Goal: Information Seeking & Learning: Check status

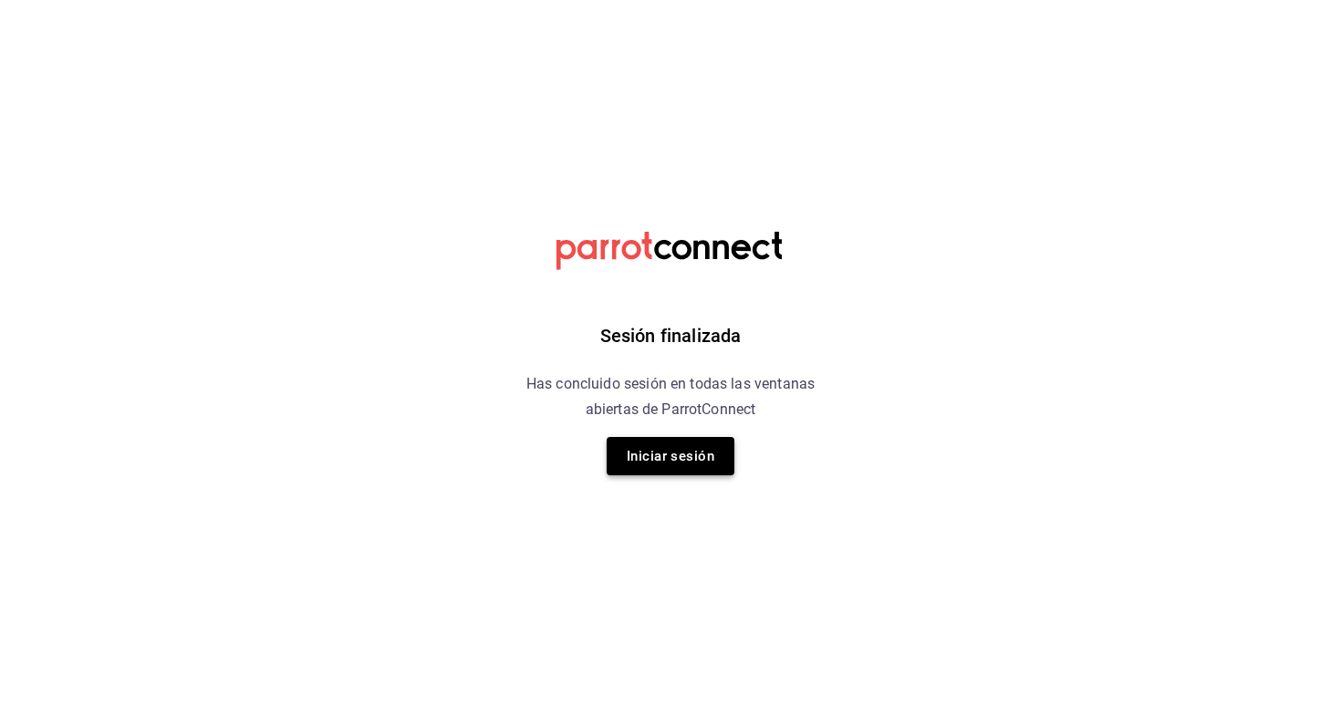
click at [676, 459] on button "Iniciar sesión" at bounding box center [670, 456] width 128 height 38
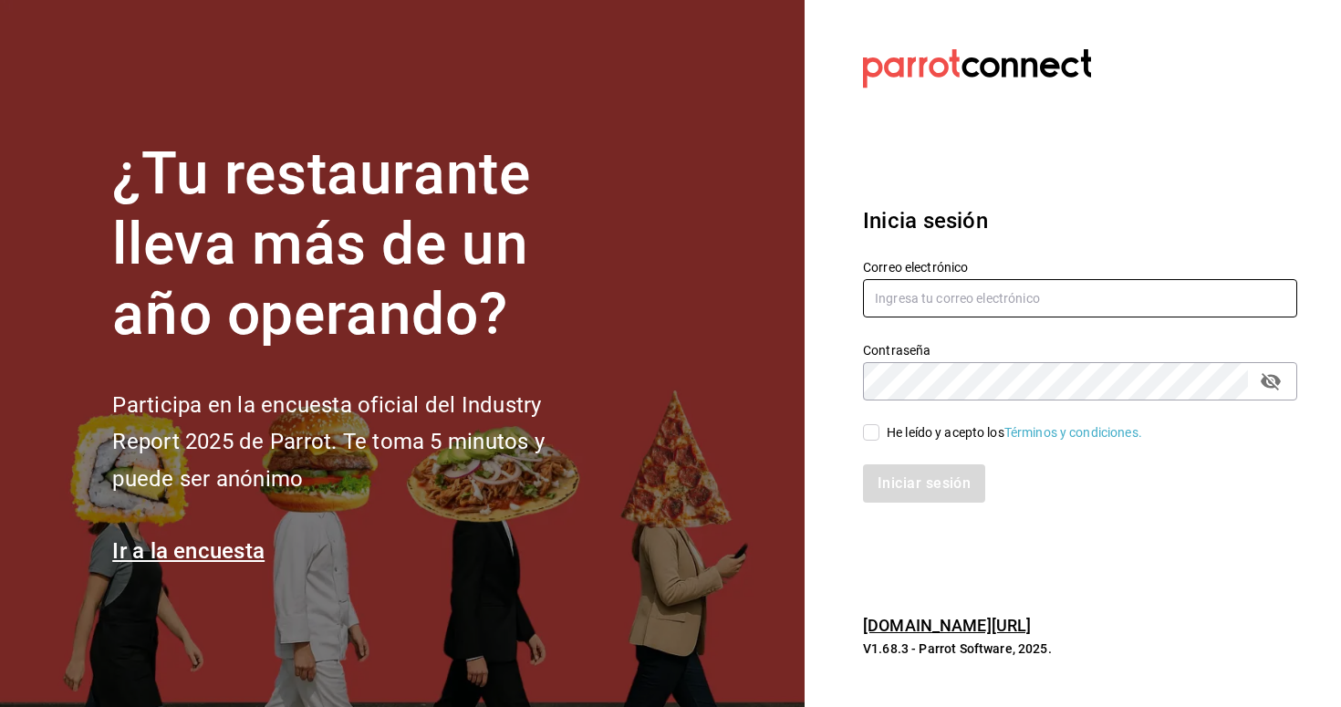
click at [920, 289] on input "text" at bounding box center [1080, 298] width 434 height 38
type input "christian.nadal@grupocosteno.com"
click at [880, 437] on span "He leído y acepto los Términos y condiciones." at bounding box center [1010, 432] width 263 height 19
click at [879, 437] on input "He leído y acepto los Términos y condiciones." at bounding box center [871, 432] width 16 height 16
checkbox input "true"
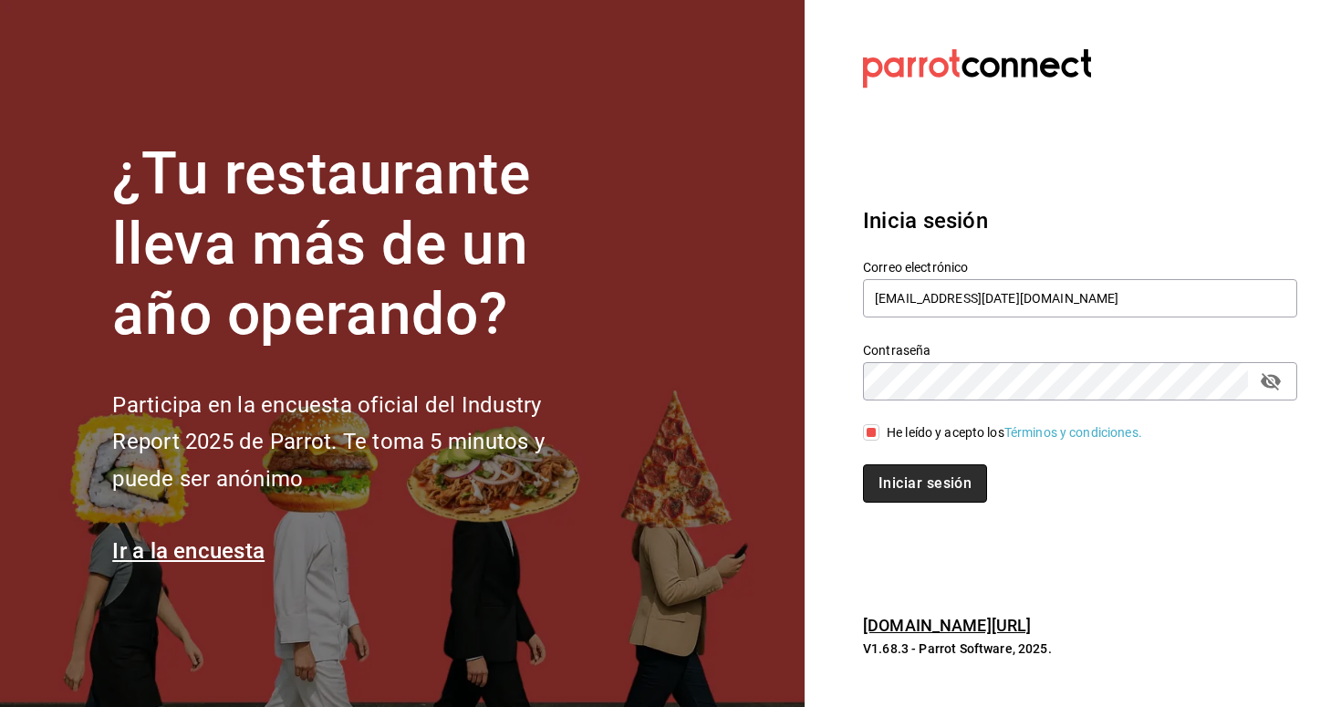
click at [922, 476] on button "Iniciar sesión" at bounding box center [925, 483] width 124 height 38
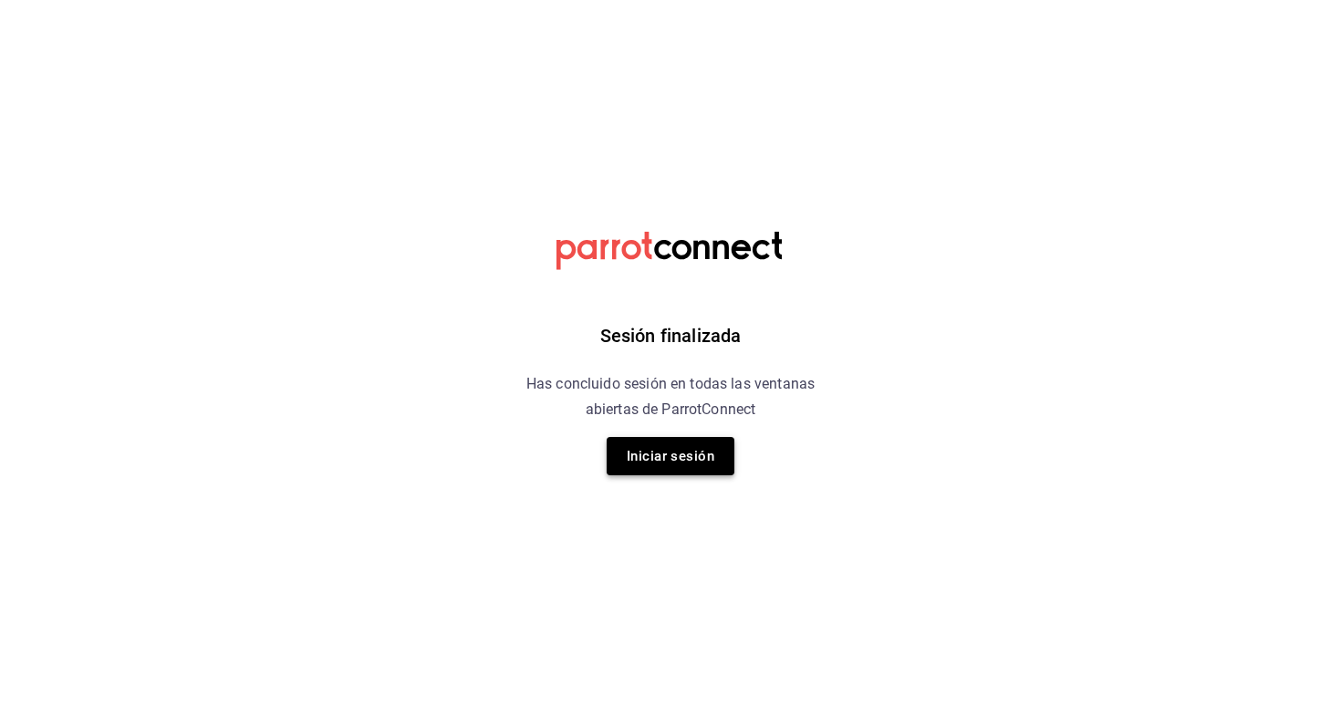
click at [637, 466] on button "Iniciar sesión" at bounding box center [670, 456] width 128 height 38
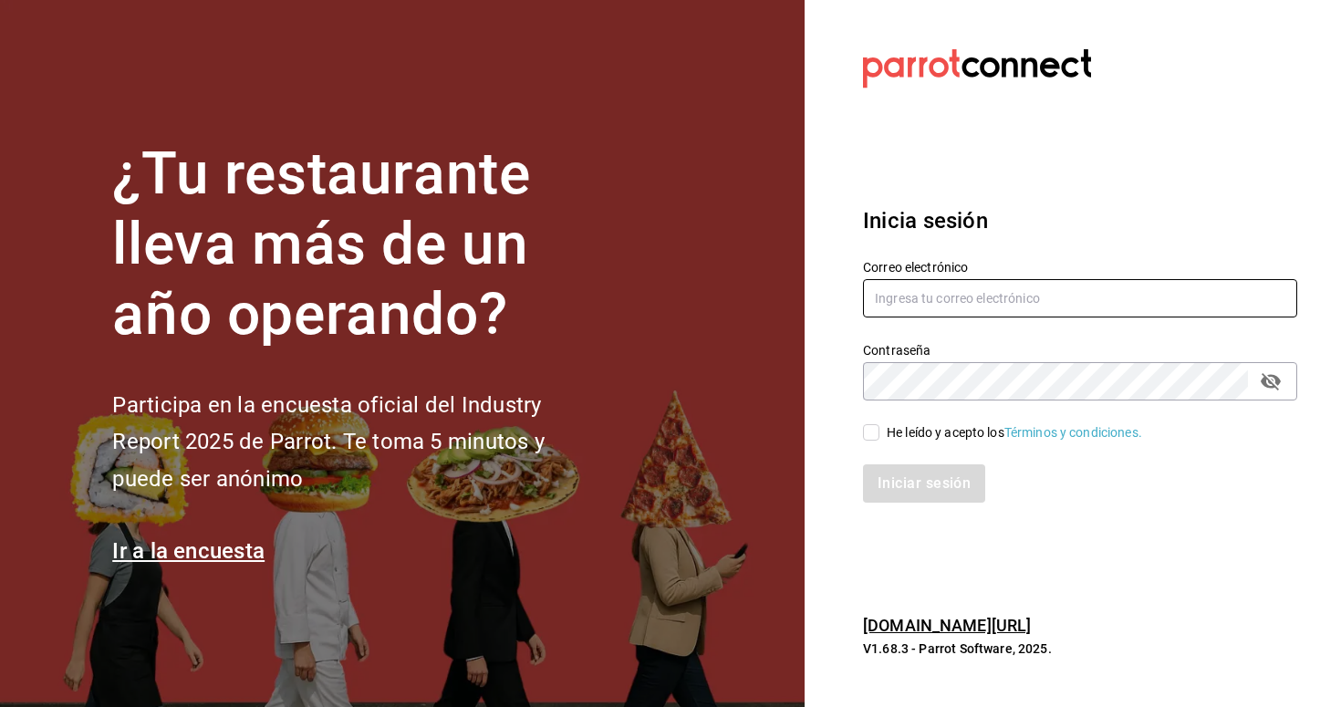
click at [963, 301] on input "text" at bounding box center [1080, 298] width 434 height 38
type input "[EMAIL_ADDRESS][DATE][DOMAIN_NAME]"
click at [868, 434] on input "He leído y acepto los Términos y condiciones." at bounding box center [871, 432] width 16 height 16
checkbox input "true"
click at [898, 478] on button "Iniciar sesión" at bounding box center [925, 483] width 124 height 38
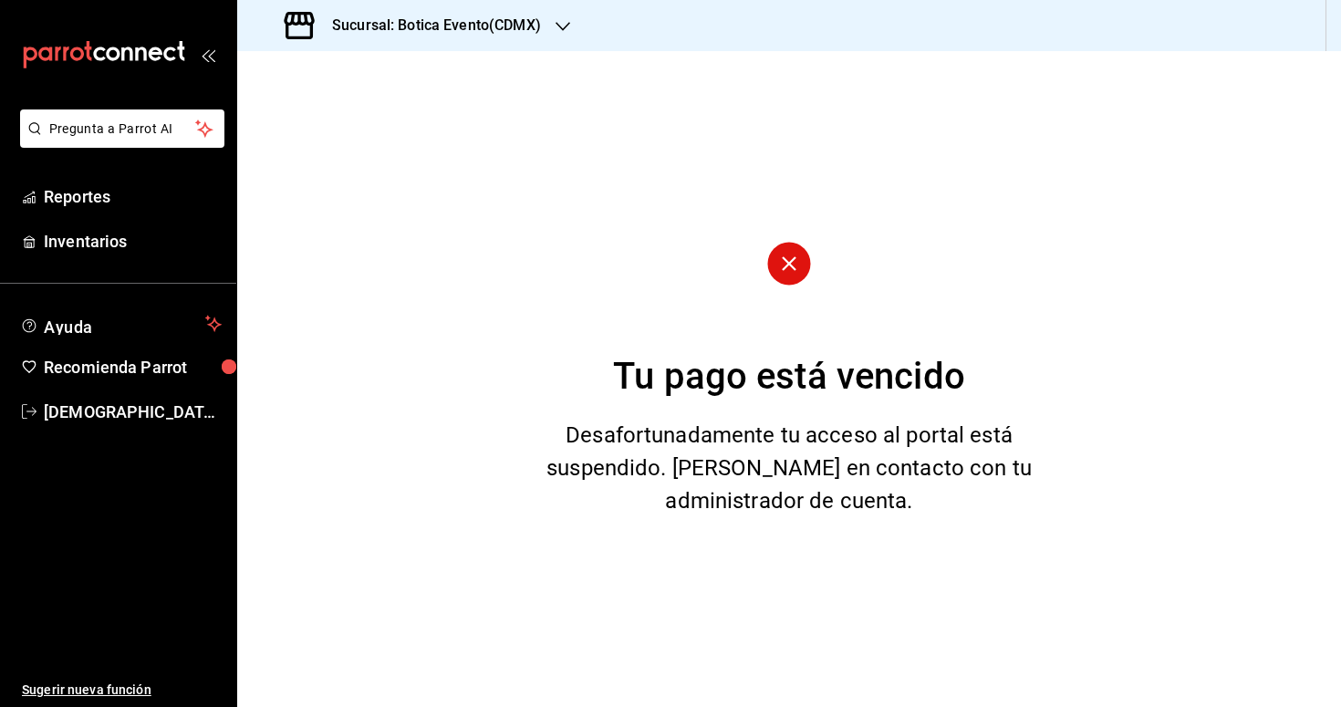
click at [412, 27] on h3 "Sucursal: Botica Evento(CDMX)" at bounding box center [428, 26] width 223 height 22
click at [319, 116] on span "Botica (CDMX)" at bounding box center [295, 119] width 86 height 19
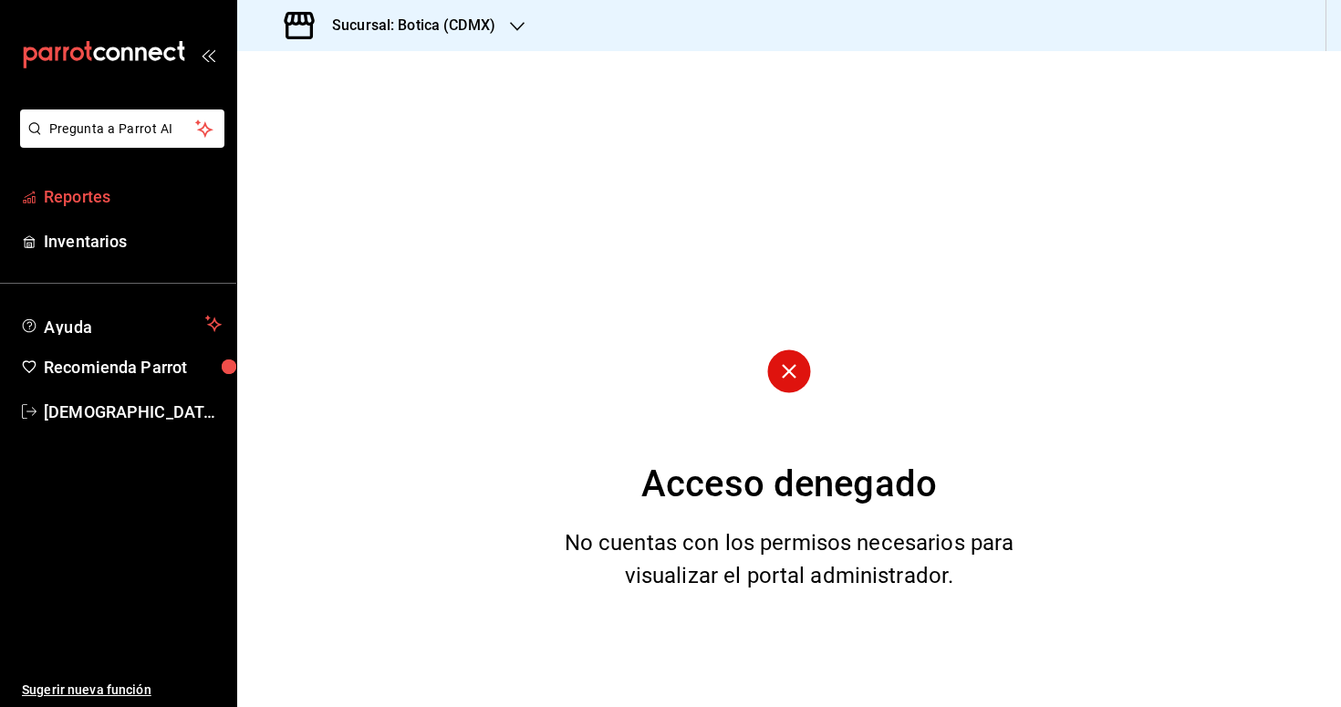
click at [79, 197] on span "Reportes" at bounding box center [133, 196] width 178 height 25
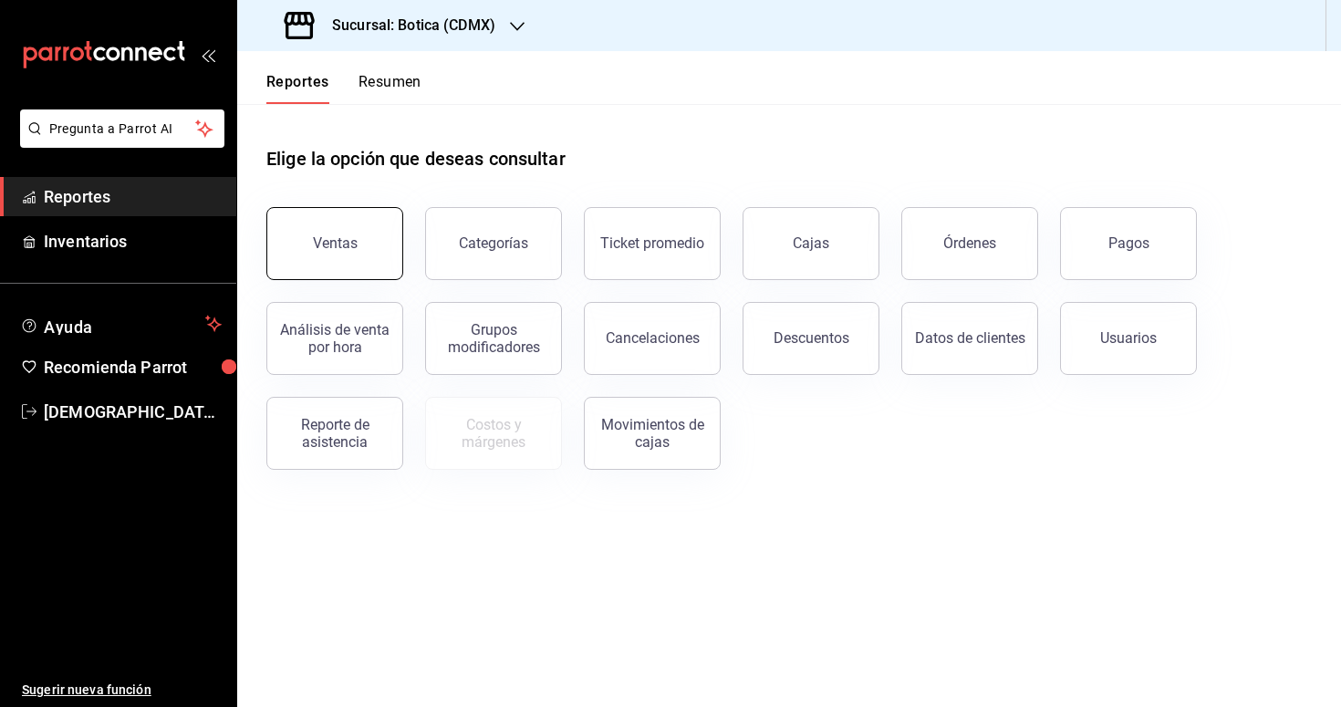
click at [327, 242] on div "Ventas" at bounding box center [335, 242] width 45 height 17
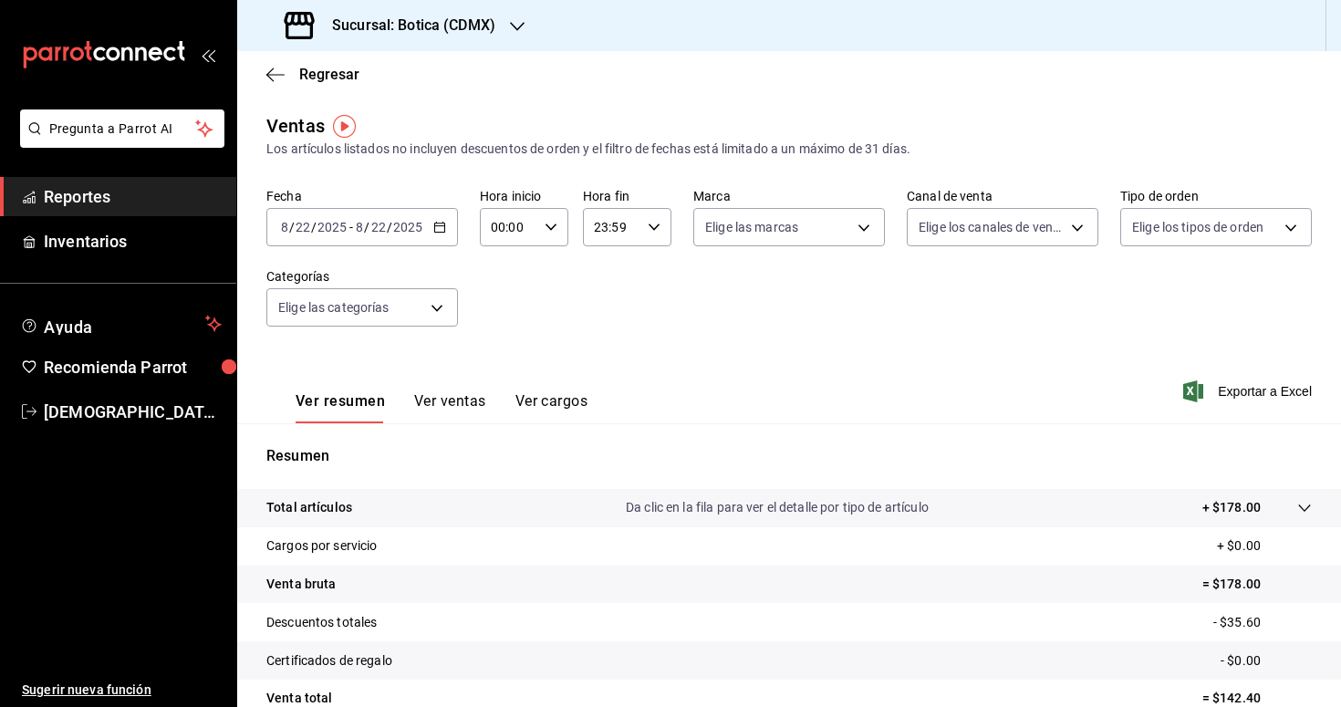
click at [444, 223] on \(Stroke\) "button" at bounding box center [439, 228] width 11 height 10
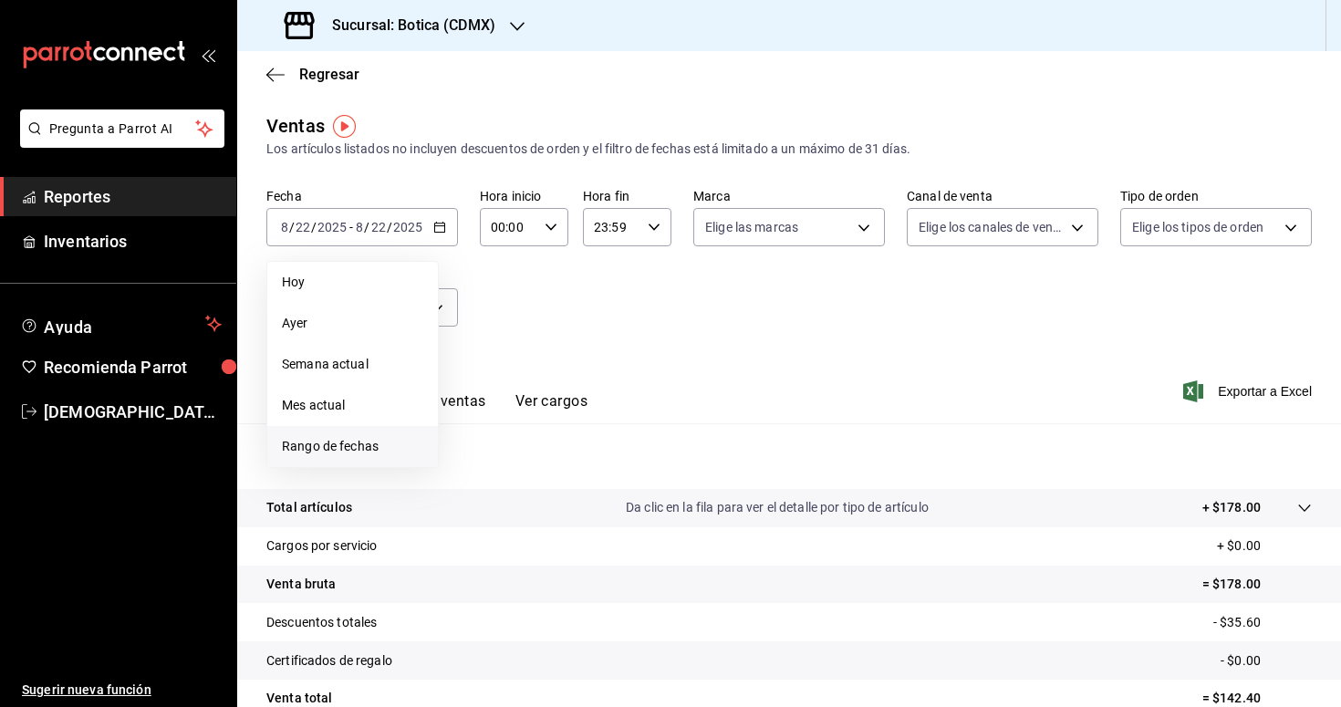
click at [368, 437] on span "Rango de fechas" at bounding box center [352, 446] width 141 height 19
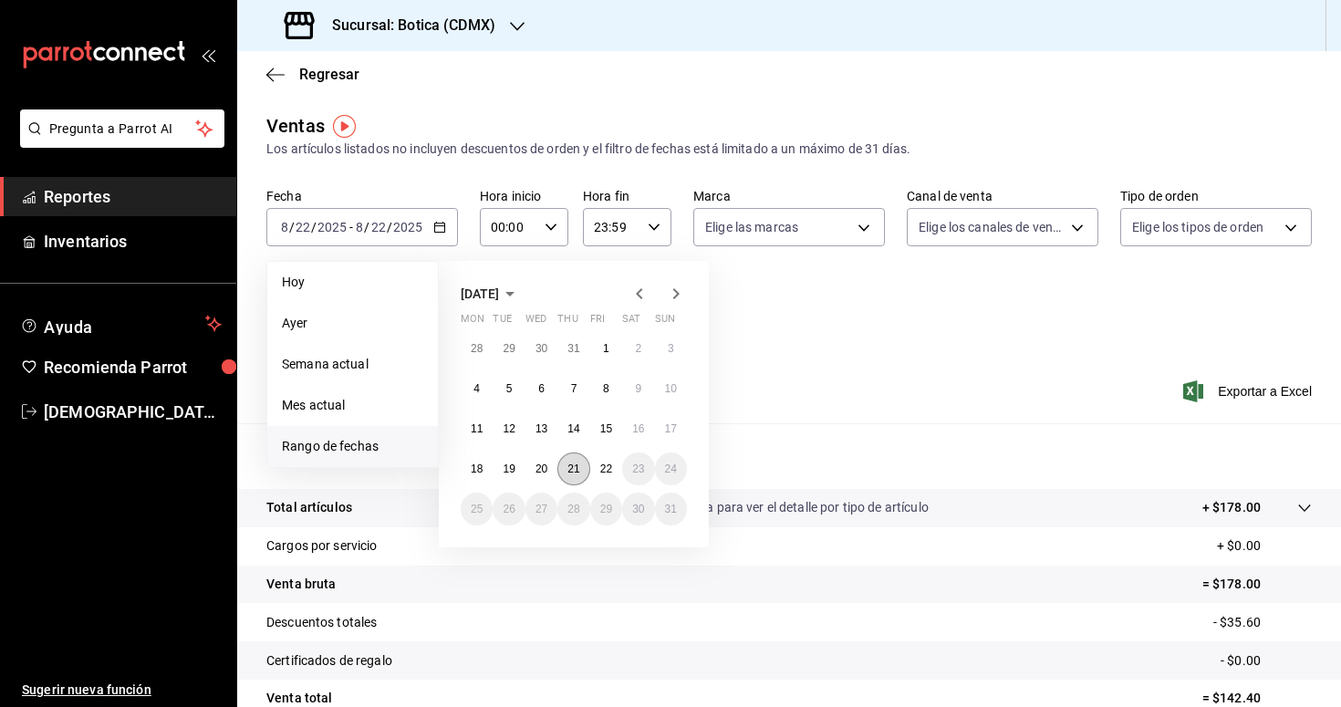
click at [568, 475] on button "21" at bounding box center [573, 468] width 32 height 33
click at [596, 477] on button "22" at bounding box center [606, 468] width 32 height 33
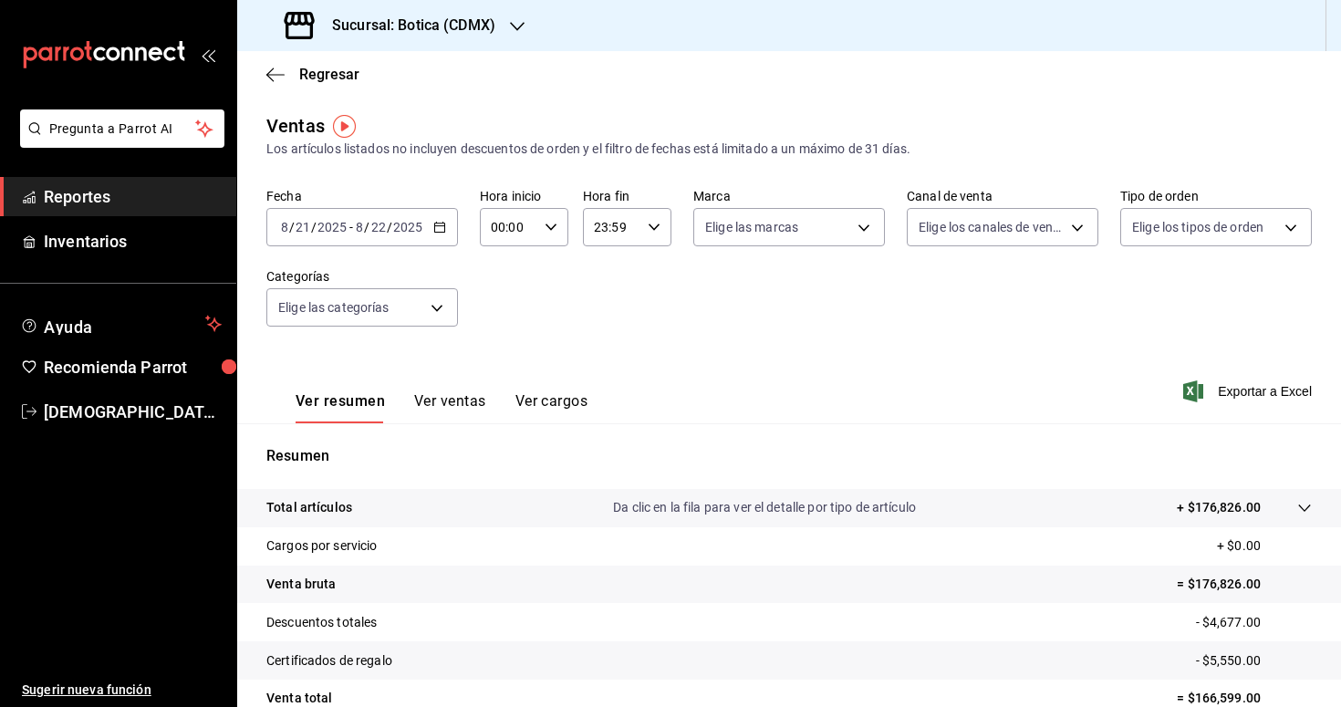
click at [557, 222] on div "00:00 Hora inicio" at bounding box center [524, 227] width 88 height 38
click at [504, 371] on button "02" at bounding box center [501, 361] width 37 height 36
click at [506, 382] on span "03" at bounding box center [502, 388] width 16 height 15
type input "03:00"
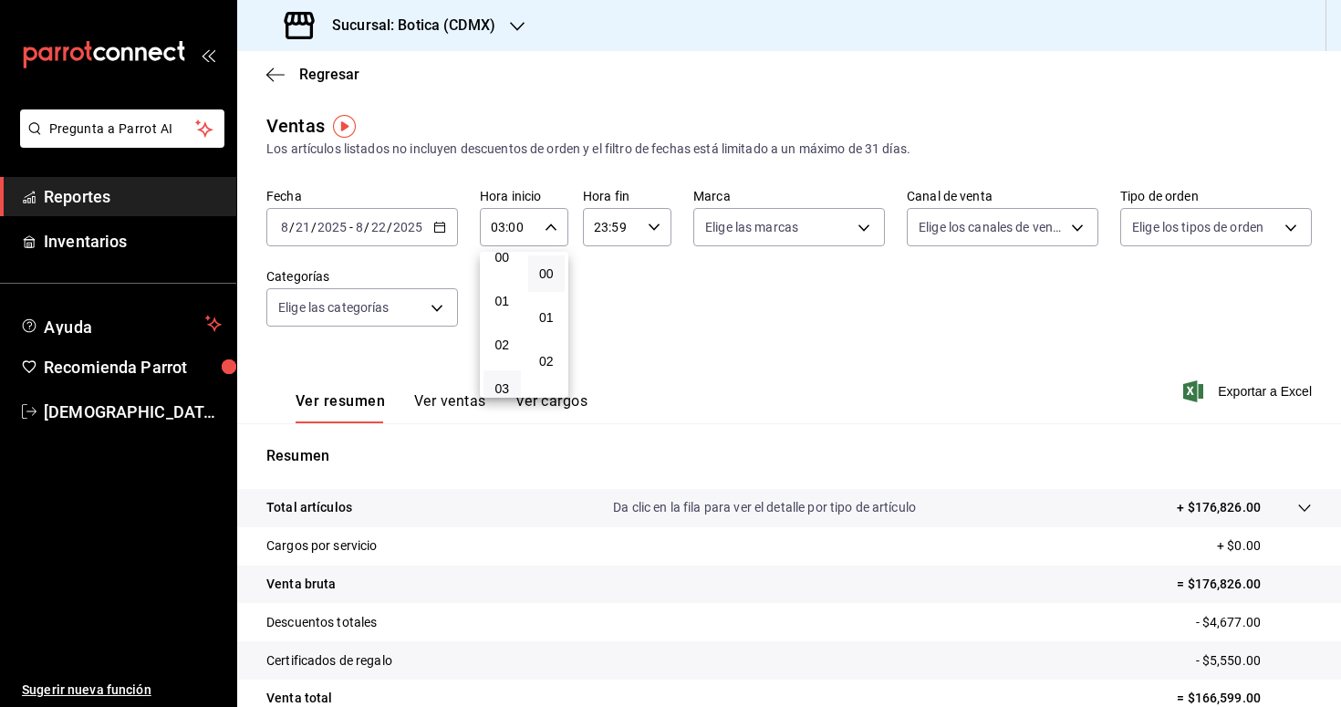
click at [646, 346] on div at bounding box center [670, 353] width 1341 height 707
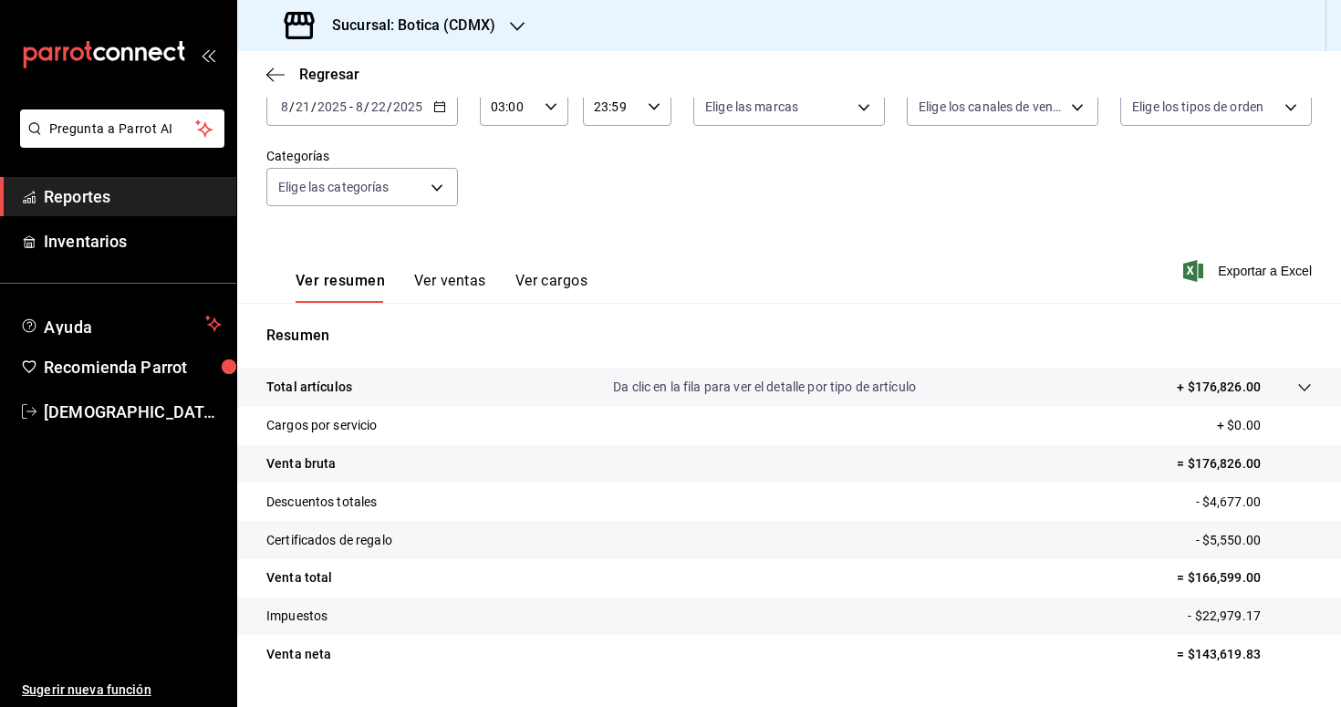
scroll to position [167, 0]
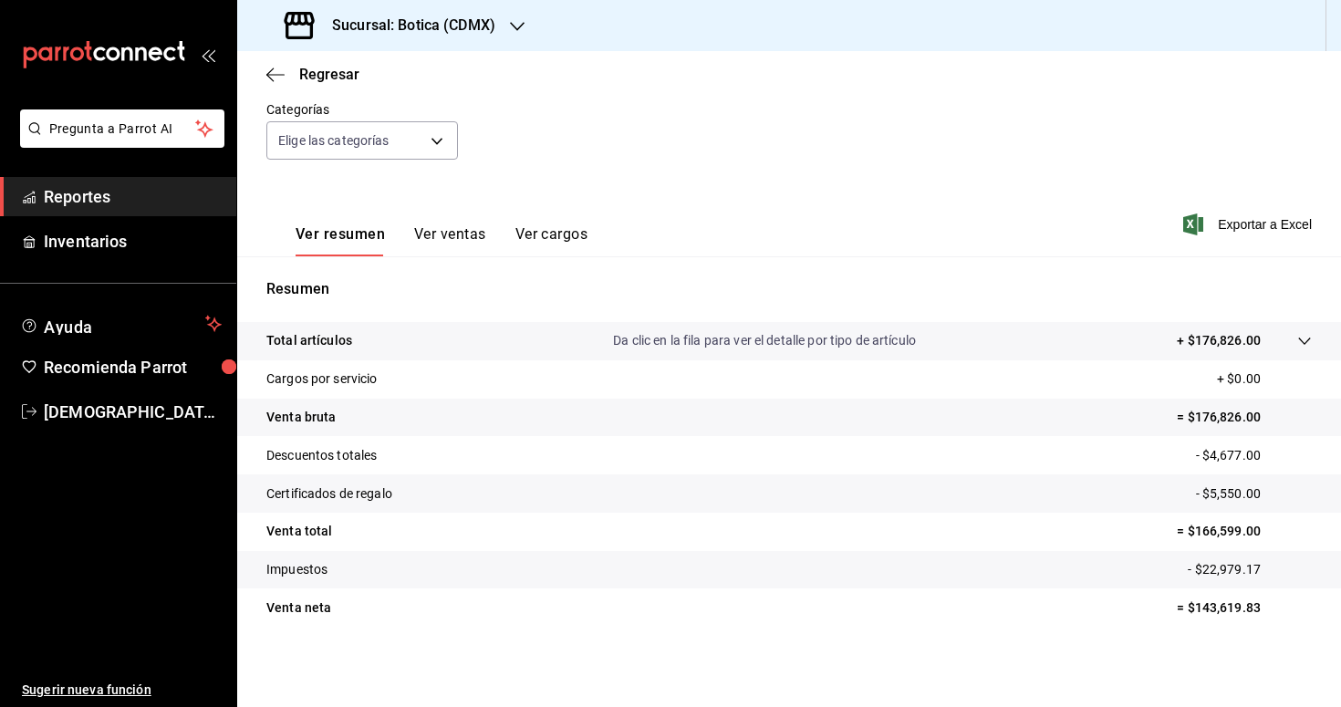
click at [80, 206] on span "Reportes" at bounding box center [133, 196] width 178 height 25
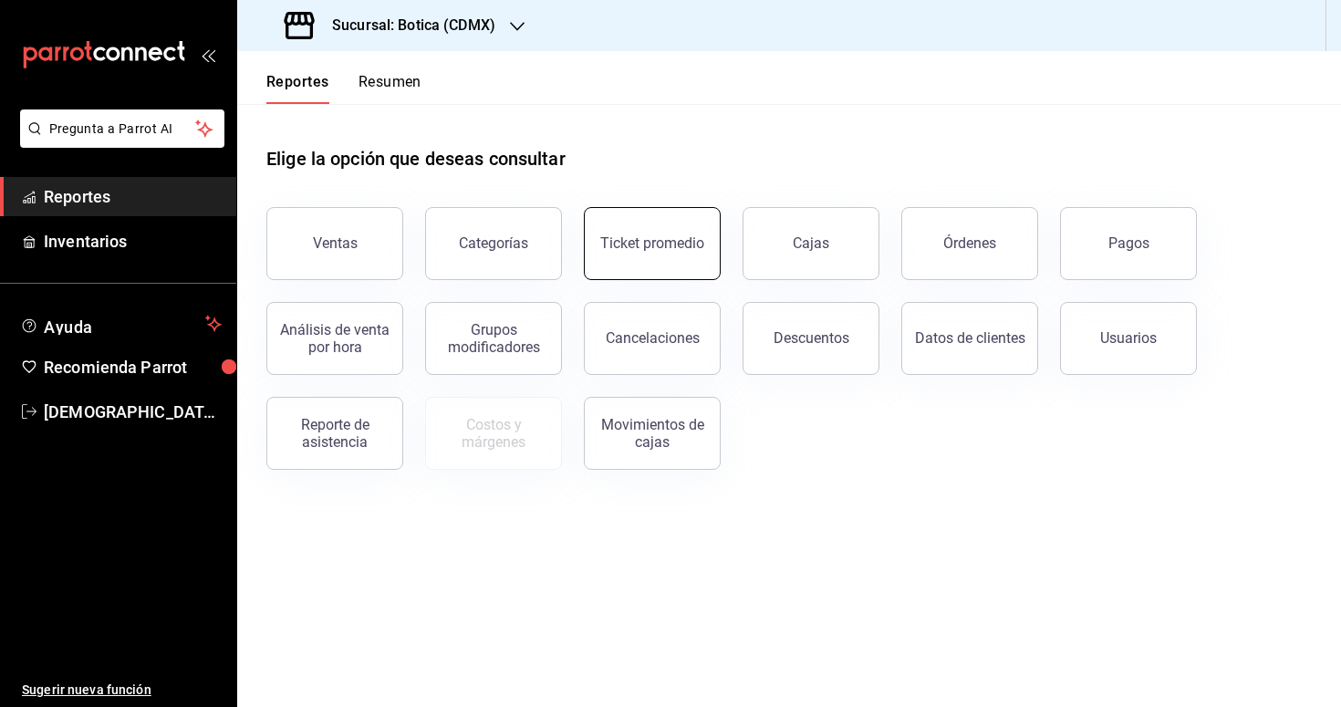
click at [692, 227] on button "Ticket promedio" at bounding box center [652, 243] width 137 height 73
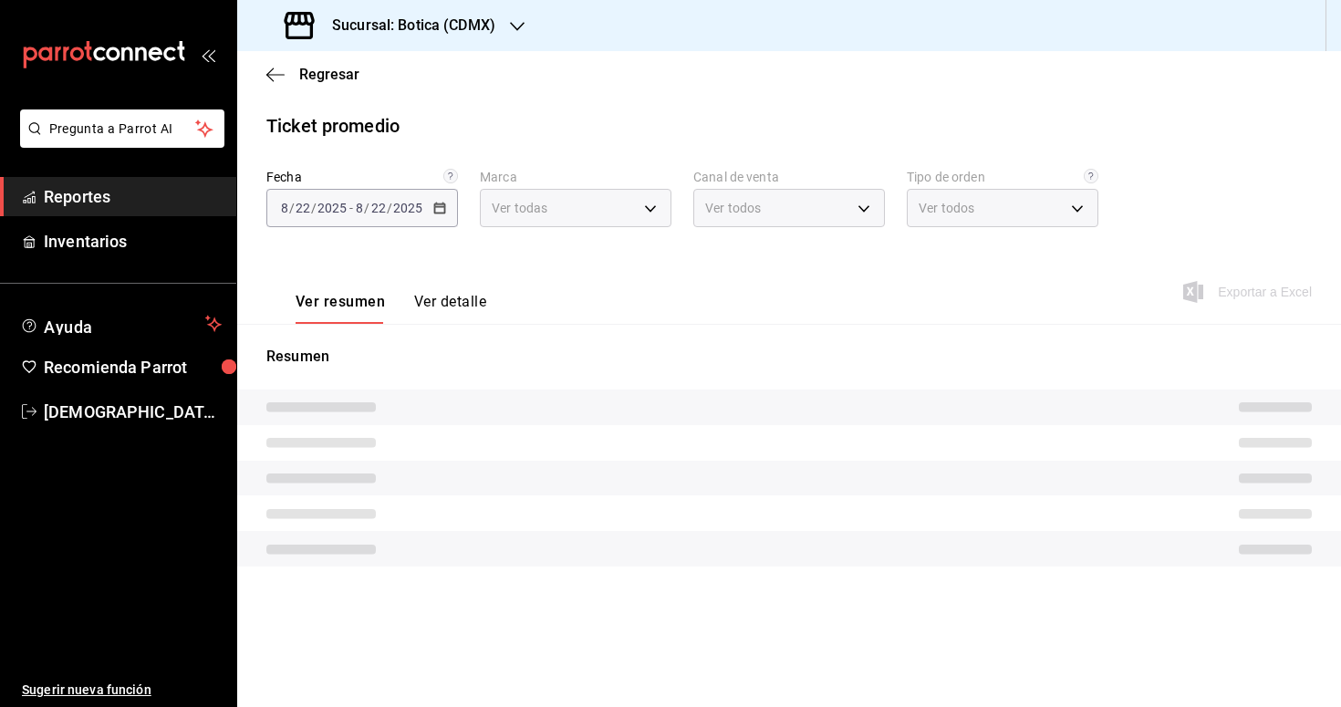
type input "d5352a43-907b-4cea-af89-ed5f283426a2"
type input "PARROT,UBER_EATS,RAPPI,DIDI_FOOD,ONLINE"
type input "68b56432-bc7c-4df1-8cc3-4eafb59ca3cc,EXTERNAL"
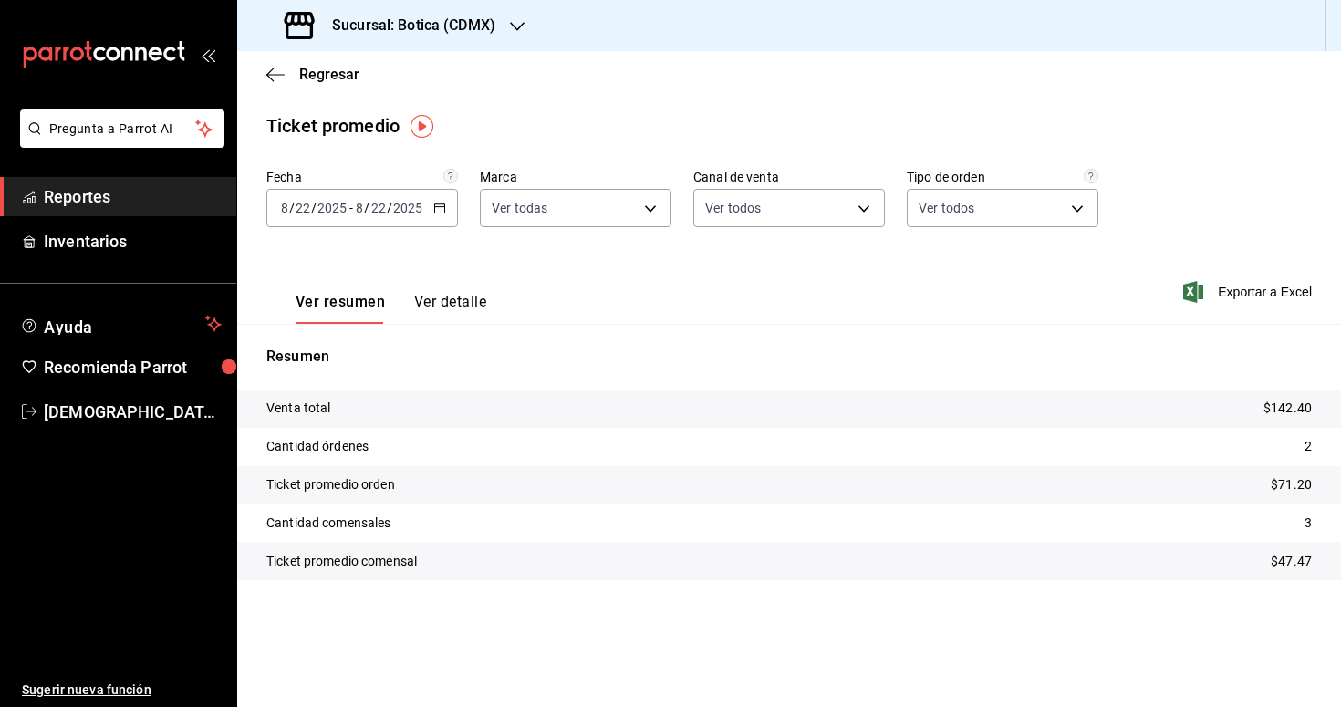
click at [435, 217] on div "2025-08-22 8 / 22 / 2025 - 2025-08-22 8 / 22 / 2025" at bounding box center [362, 208] width 192 height 38
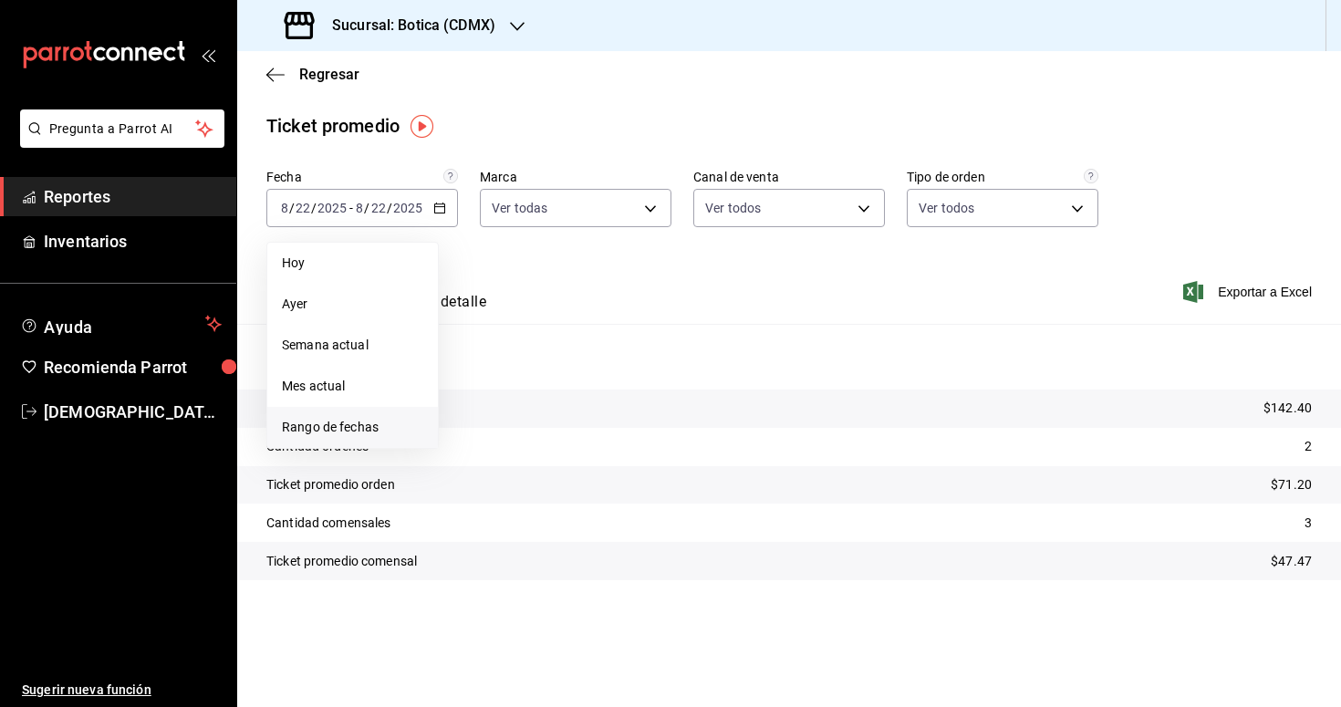
click at [370, 424] on span "Rango de fechas" at bounding box center [352, 427] width 141 height 19
click at [575, 461] on button "21" at bounding box center [573, 449] width 32 height 33
click at [602, 461] on button "22" at bounding box center [606, 449] width 32 height 33
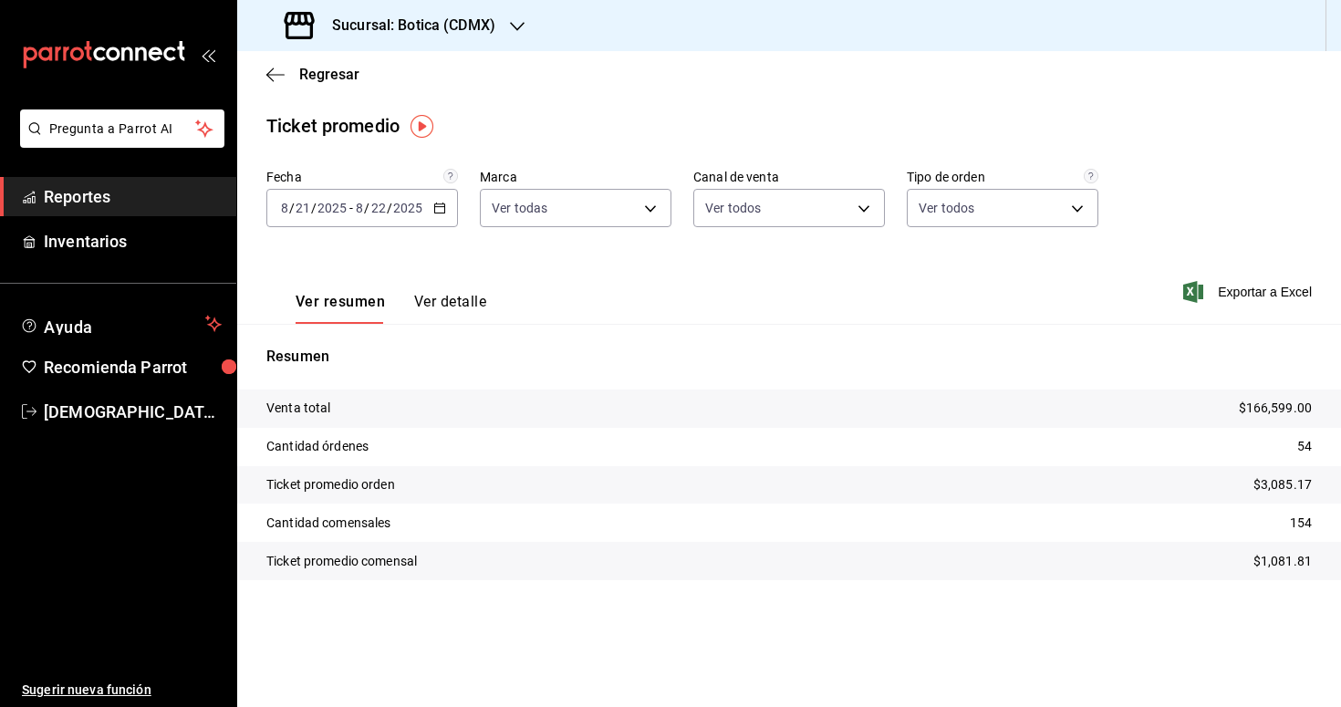
click at [111, 202] on span "Reportes" at bounding box center [133, 196] width 178 height 25
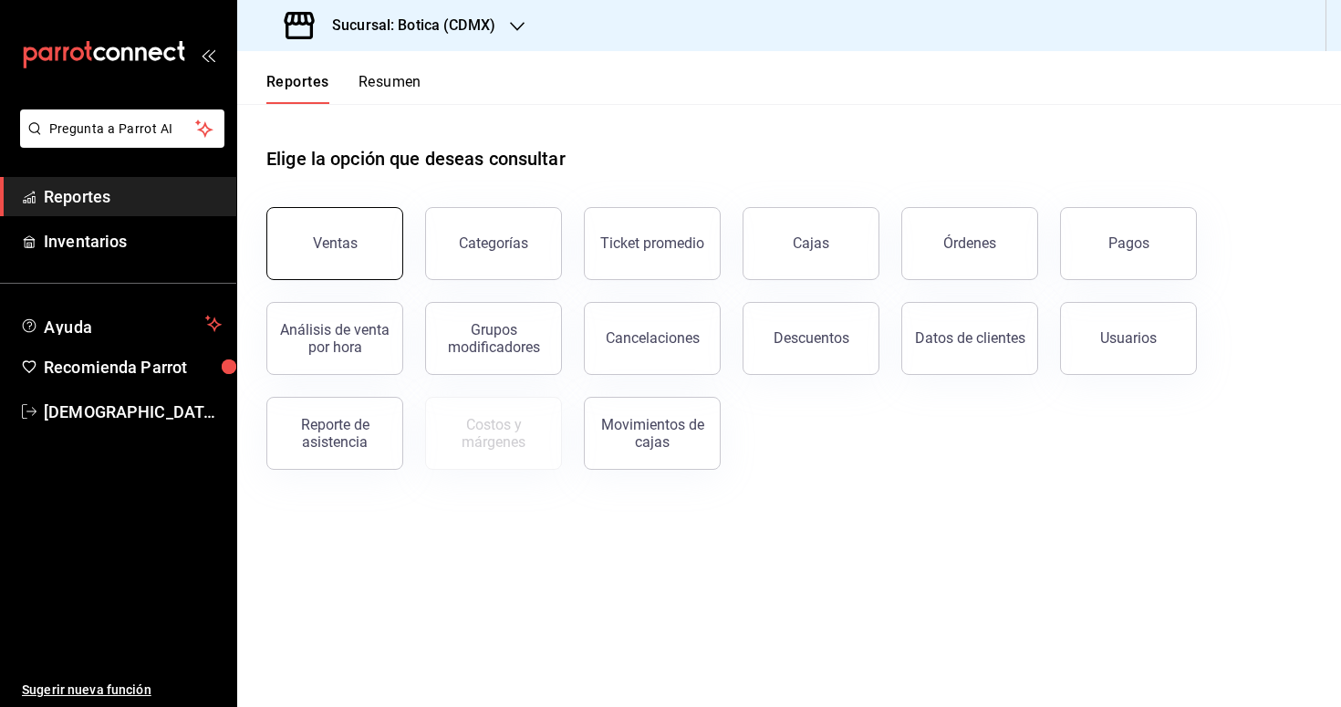
click at [344, 254] on button "Ventas" at bounding box center [334, 243] width 137 height 73
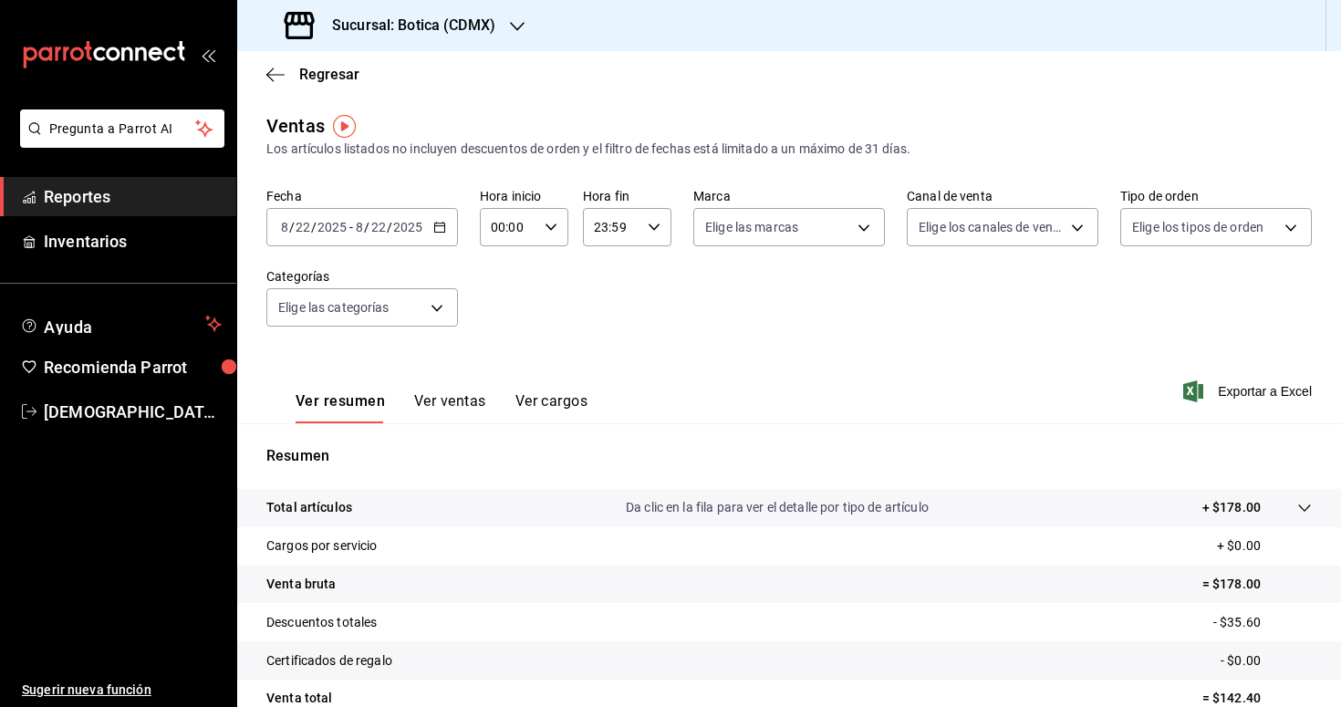
click at [437, 230] on icon "button" at bounding box center [439, 227] width 13 height 13
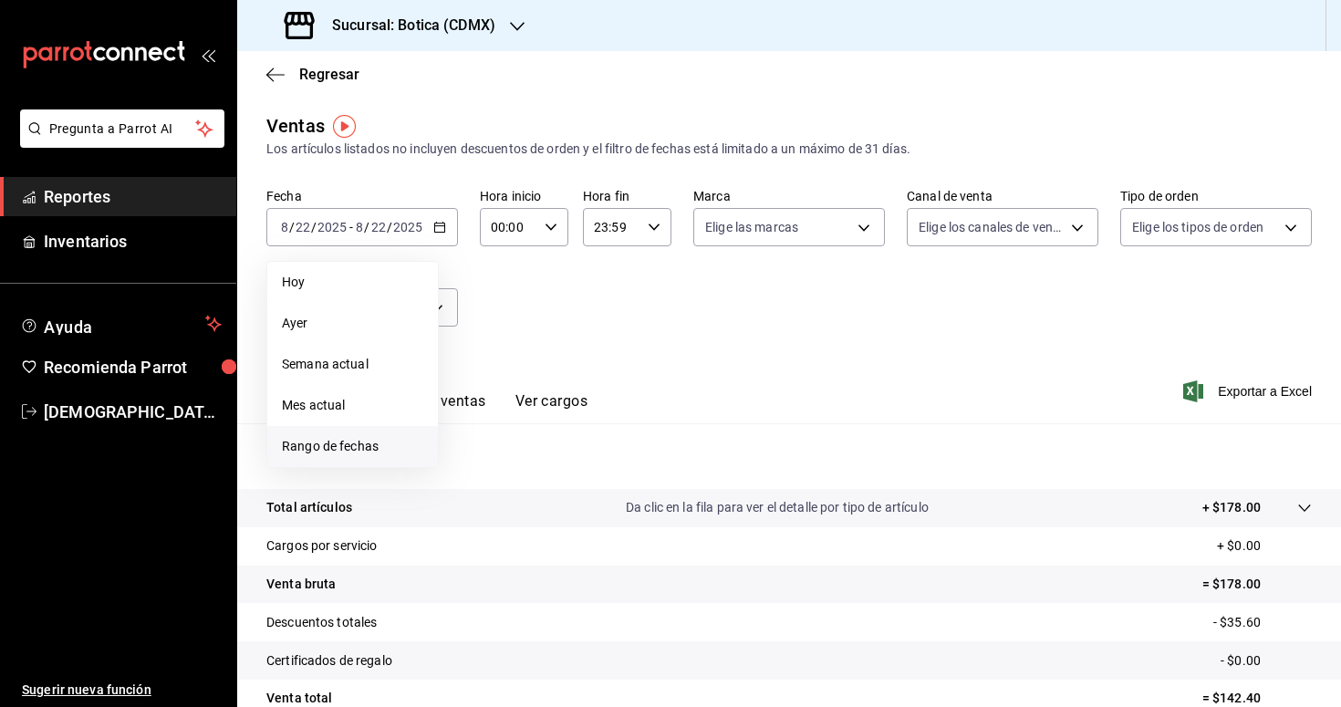
click at [358, 450] on span "Rango de fechas" at bounding box center [352, 446] width 141 height 19
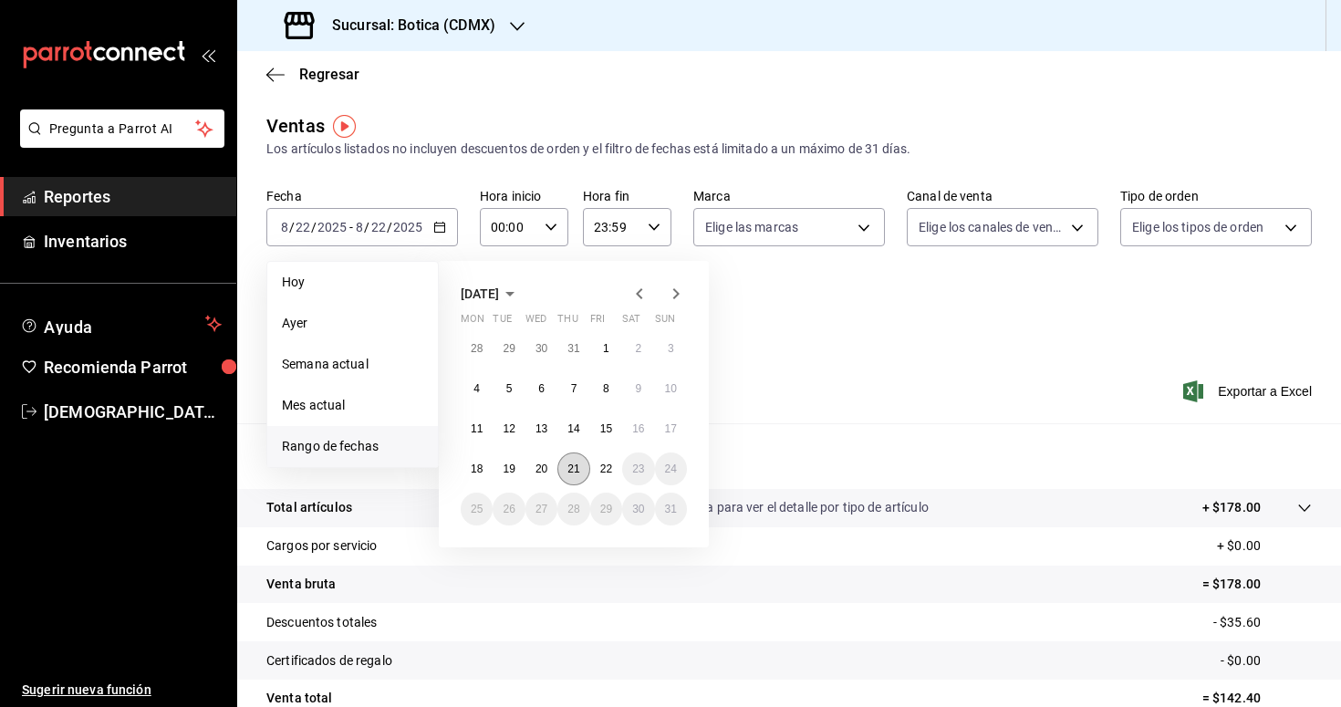
click at [584, 461] on button "21" at bounding box center [573, 468] width 32 height 33
click at [595, 466] on button "22" at bounding box center [606, 468] width 32 height 33
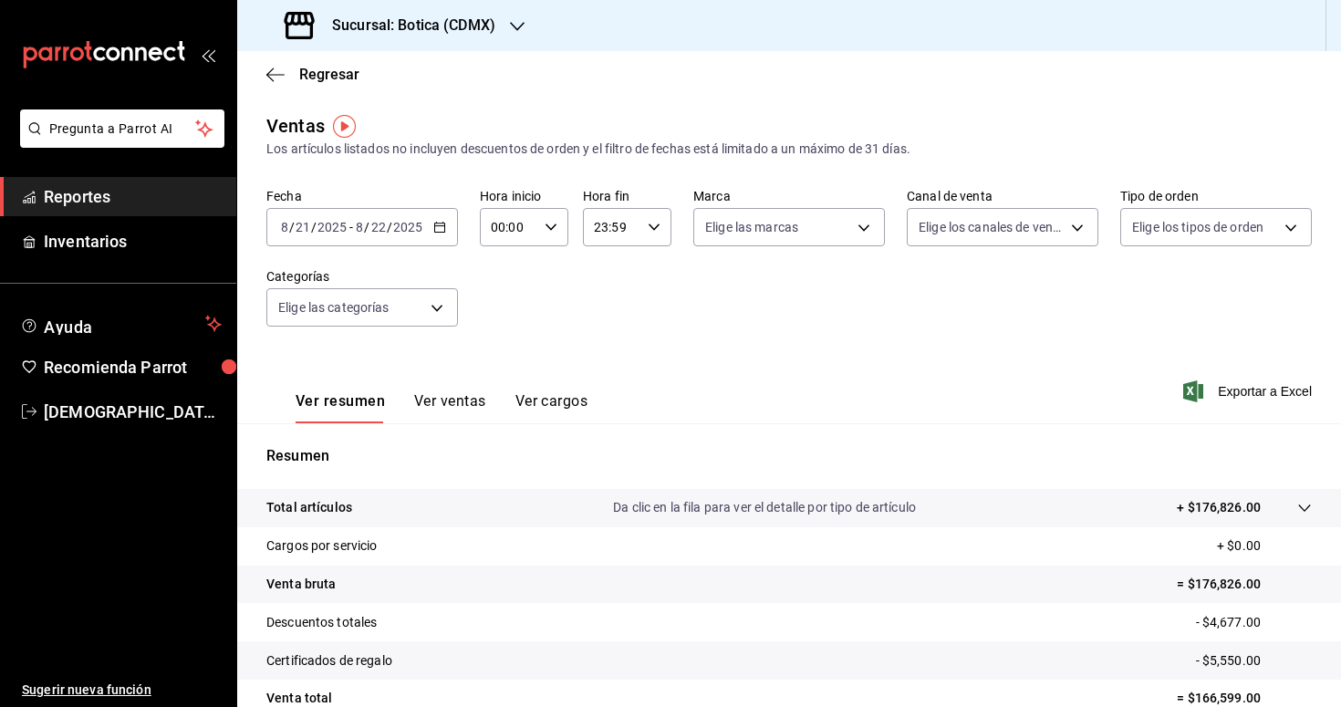
click at [557, 220] on div "00:00 Hora inicio" at bounding box center [524, 227] width 88 height 38
click at [508, 365] on button "03" at bounding box center [501, 355] width 37 height 36
type input "03:00"
click at [795, 383] on div at bounding box center [670, 353] width 1341 height 707
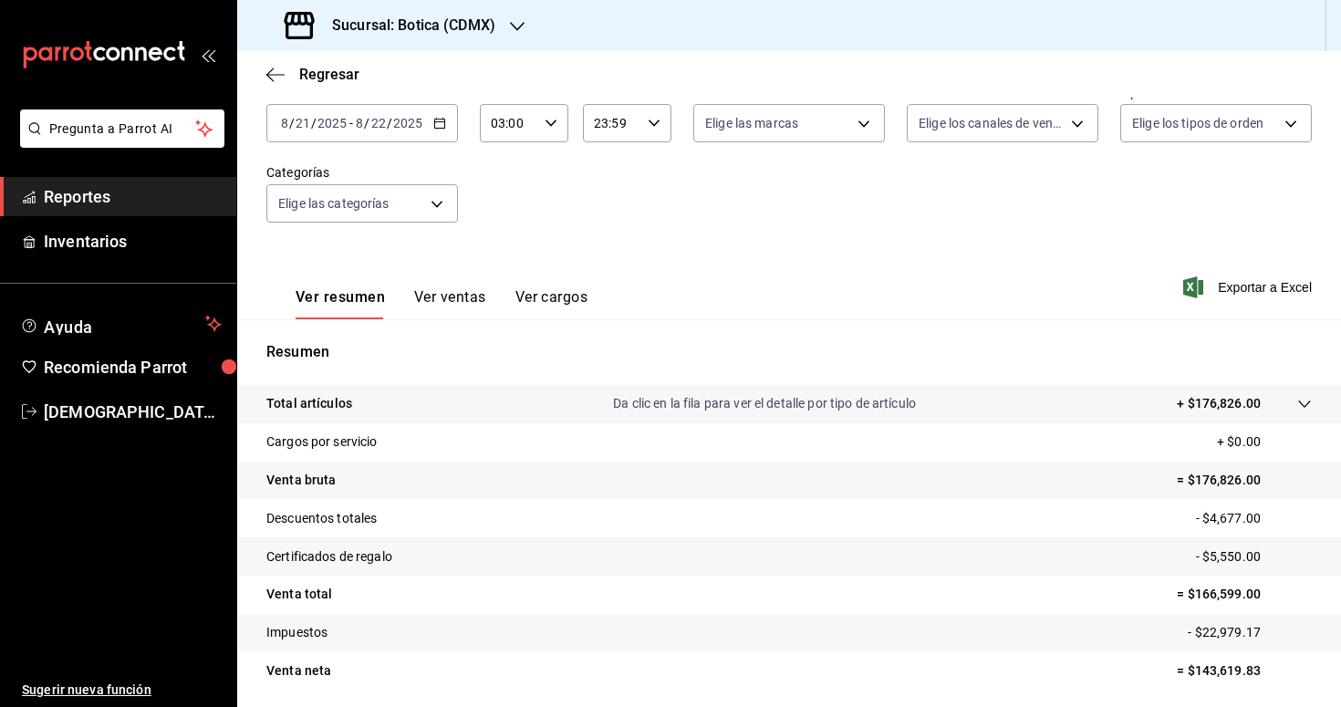
scroll to position [167, 0]
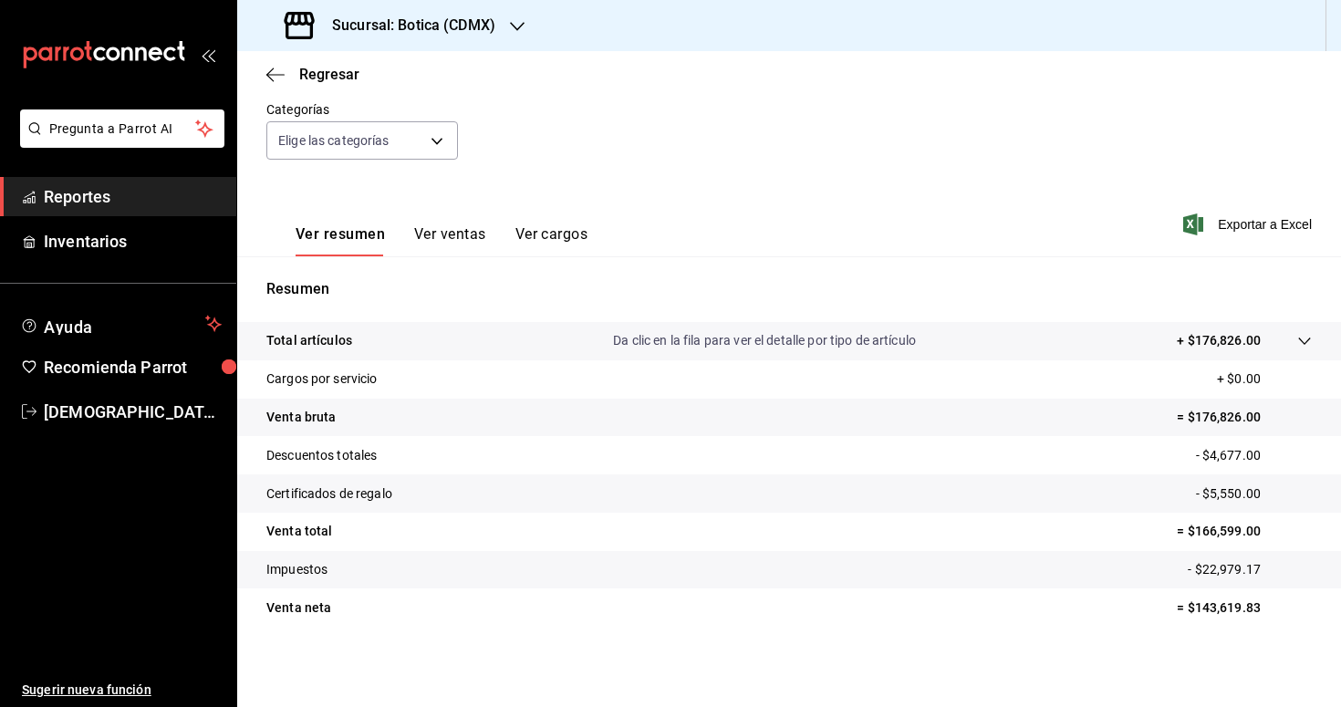
click at [1304, 343] on icon at bounding box center [1304, 340] width 12 height 7
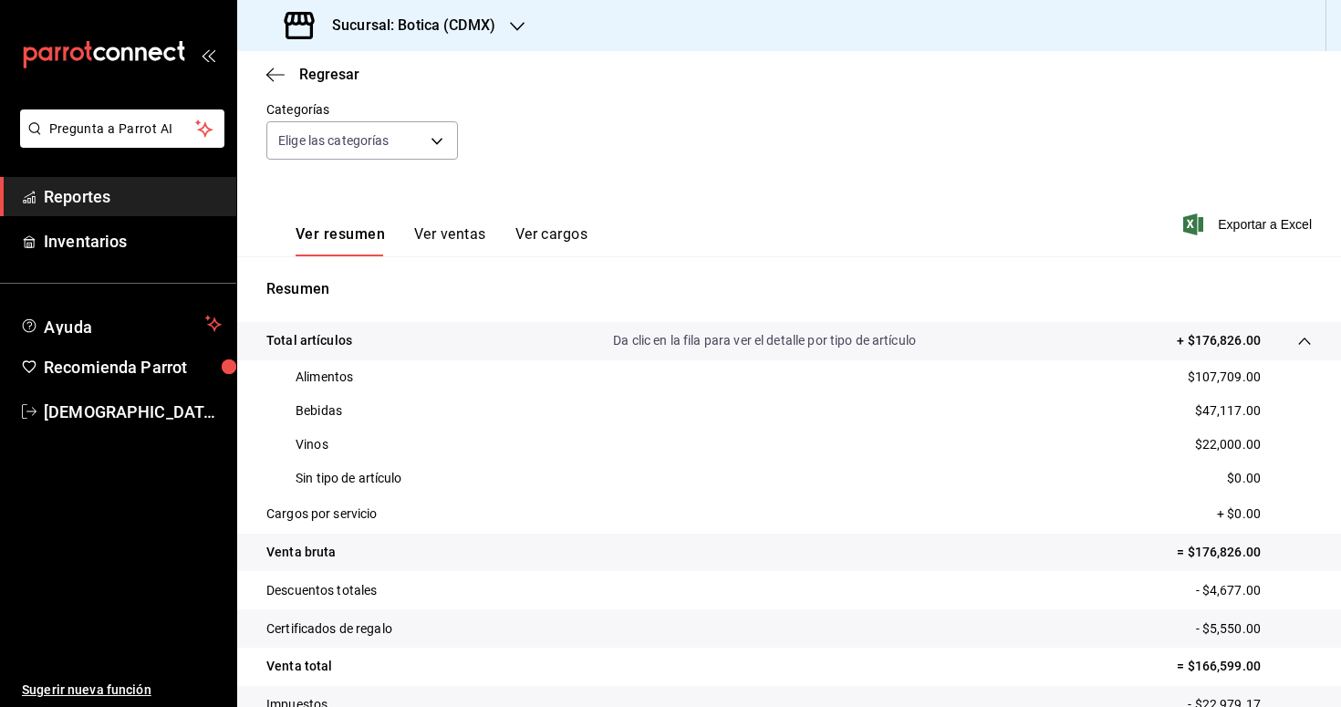
click at [98, 197] on span "Reportes" at bounding box center [133, 196] width 178 height 25
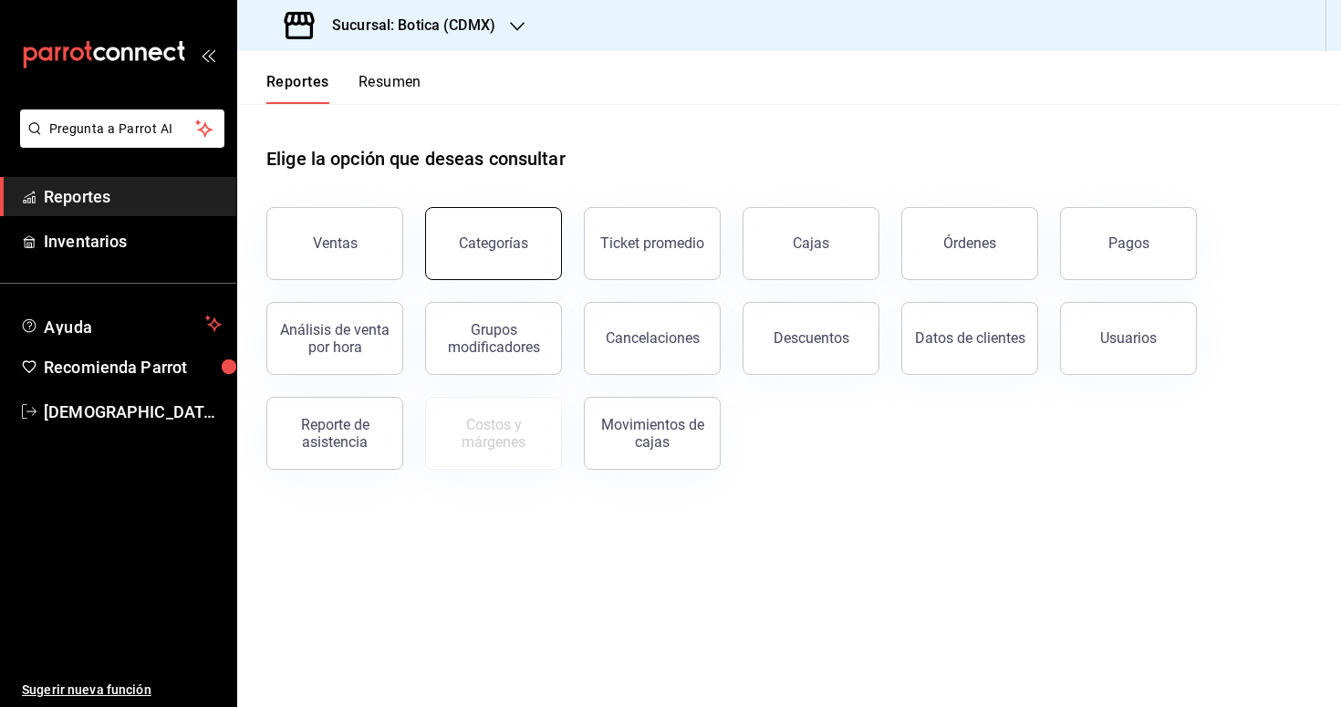
click at [479, 256] on button "Categorías" at bounding box center [493, 243] width 137 height 73
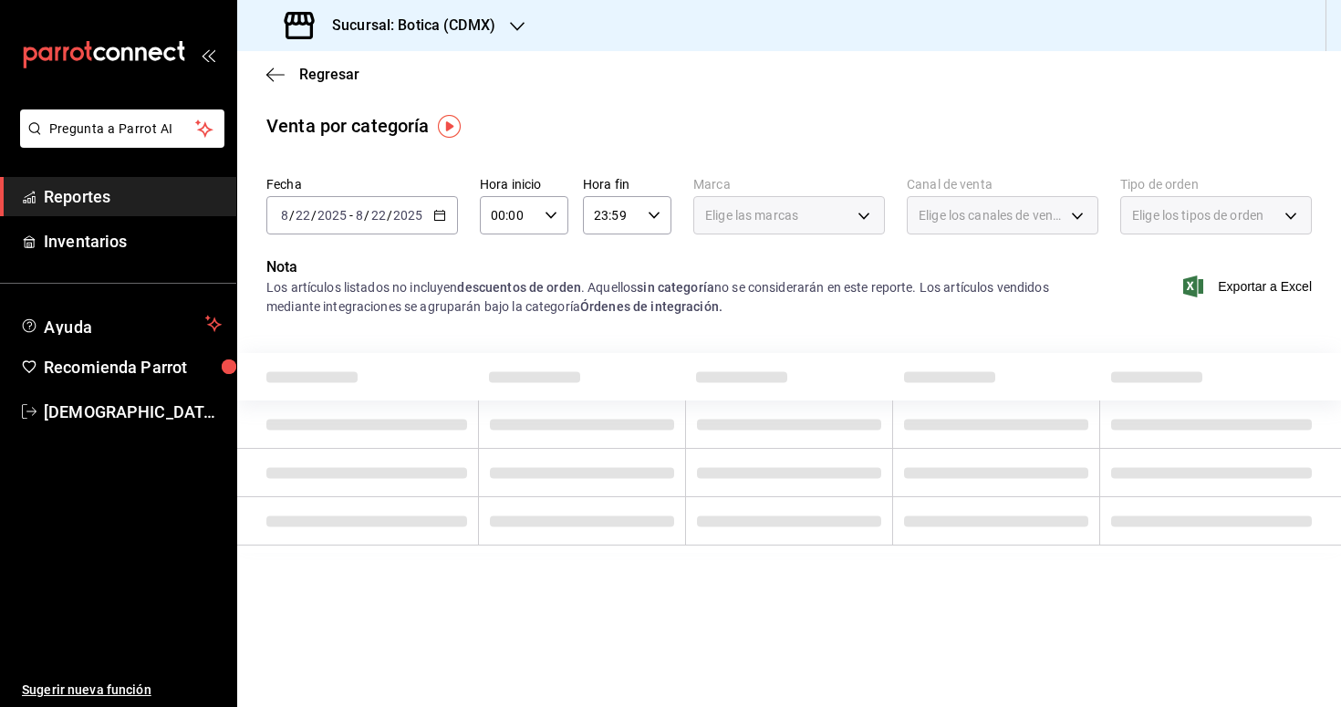
click at [438, 218] on icon "button" at bounding box center [439, 215] width 13 height 13
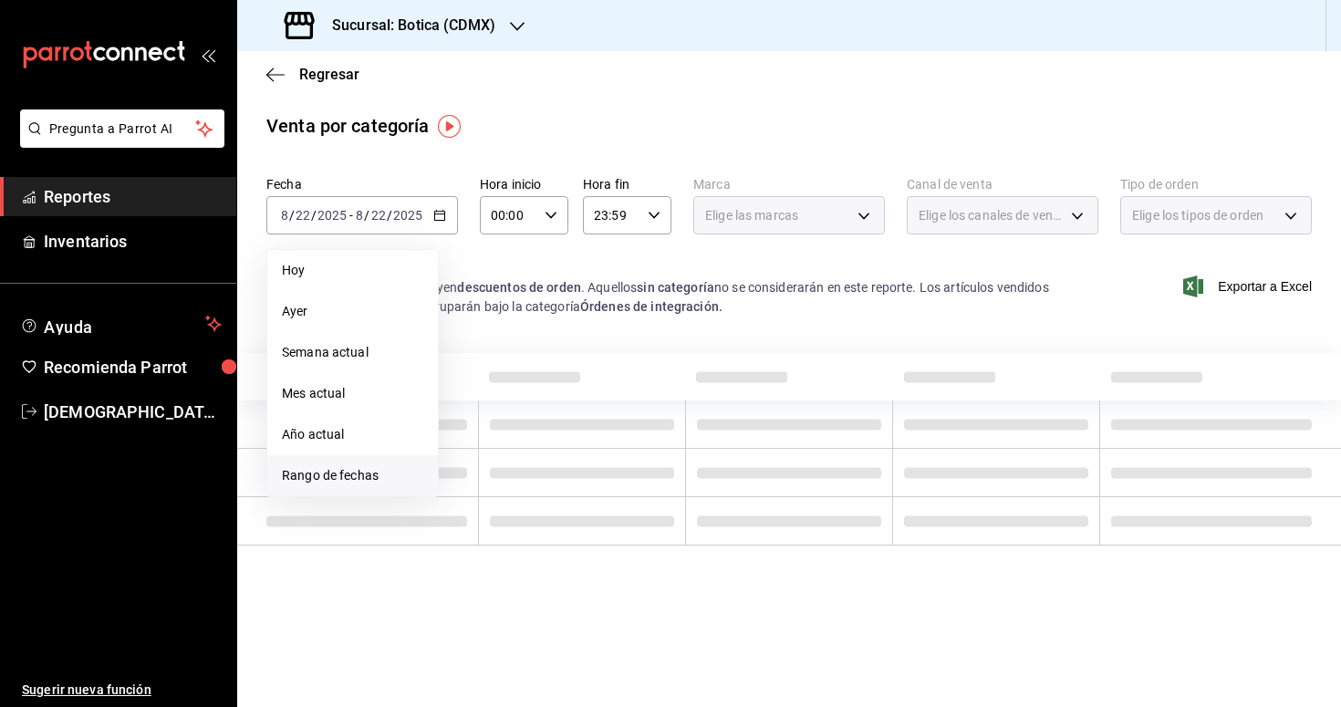
click at [339, 467] on span "Rango de fechas" at bounding box center [352, 475] width 141 height 19
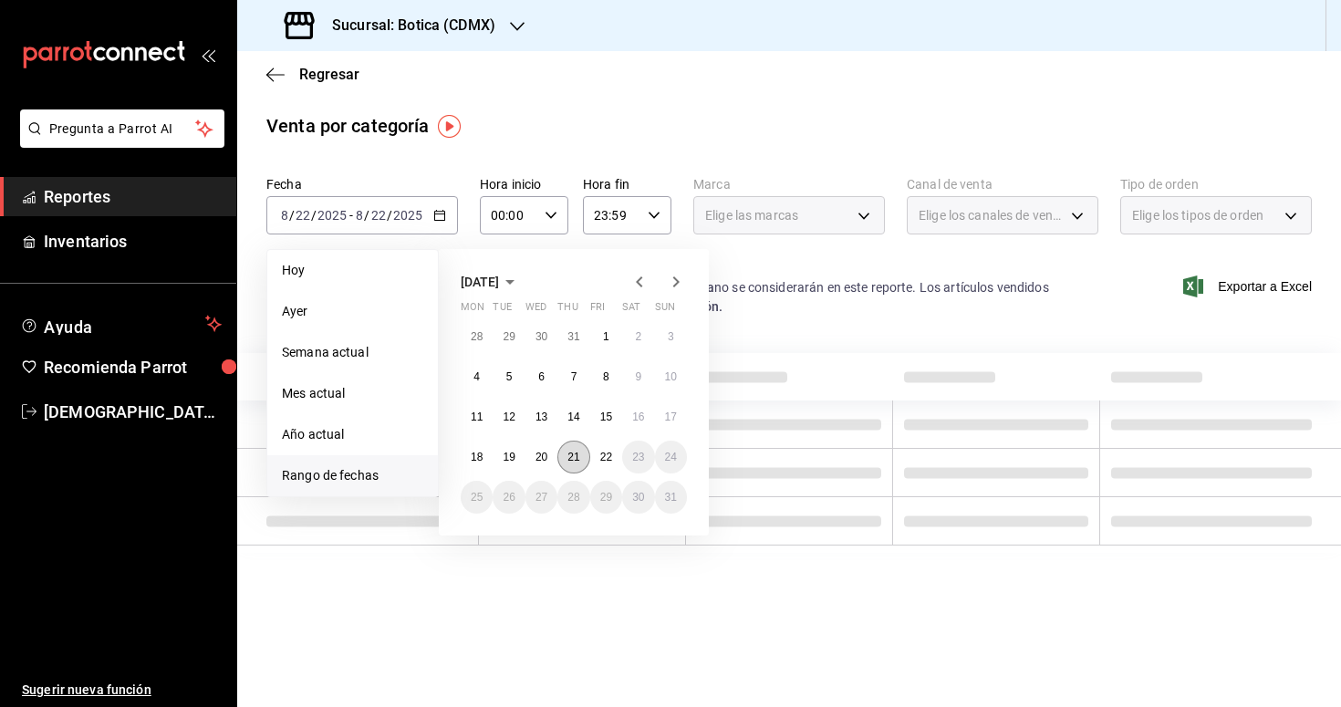
click at [577, 457] on abbr "21" at bounding box center [573, 457] width 12 height 13
click at [600, 459] on abbr "22" at bounding box center [606, 457] width 12 height 13
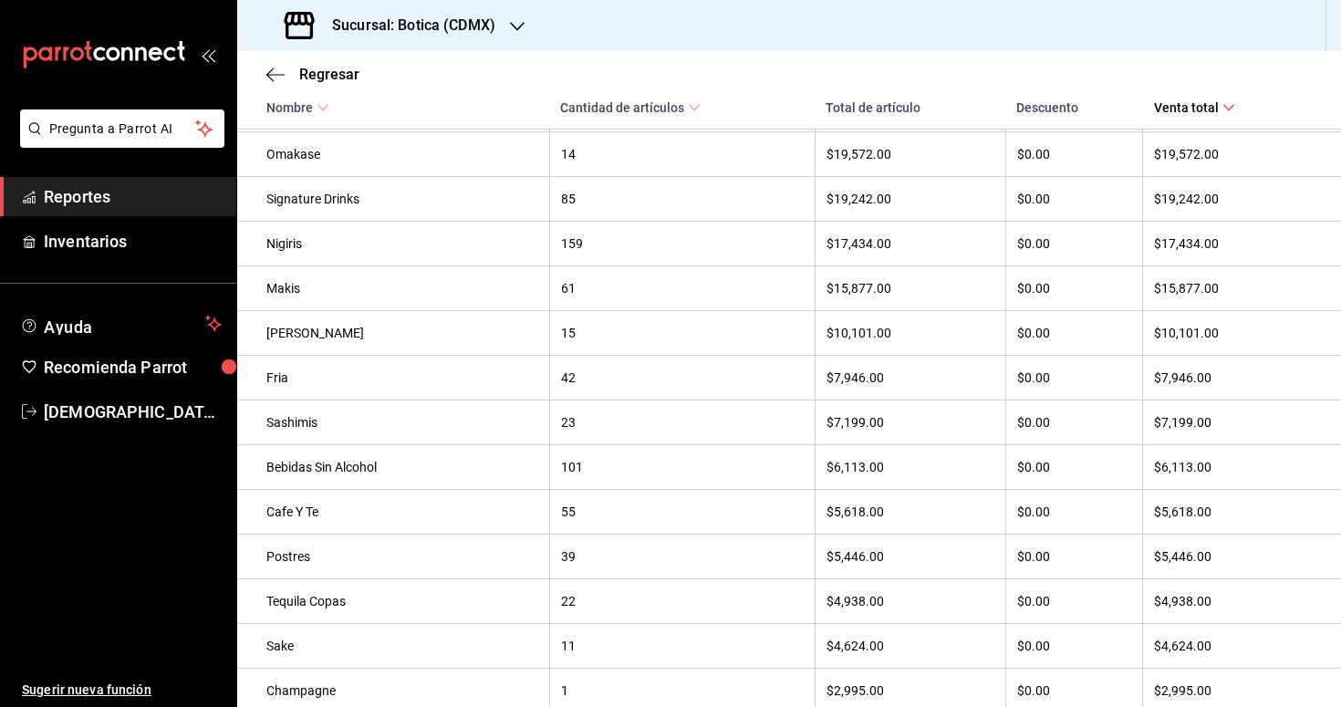
scroll to position [345, 0]
click at [79, 203] on span "Reportes" at bounding box center [133, 196] width 178 height 25
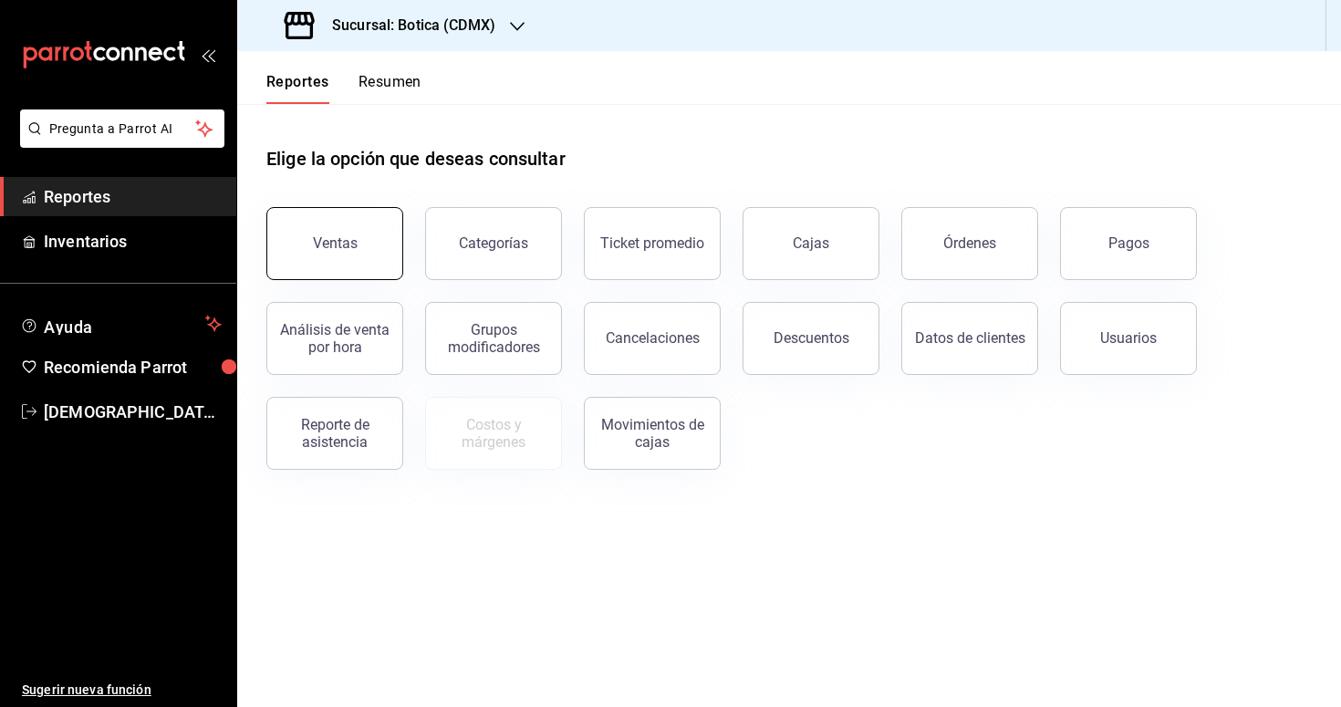
click at [353, 229] on button "Ventas" at bounding box center [334, 243] width 137 height 73
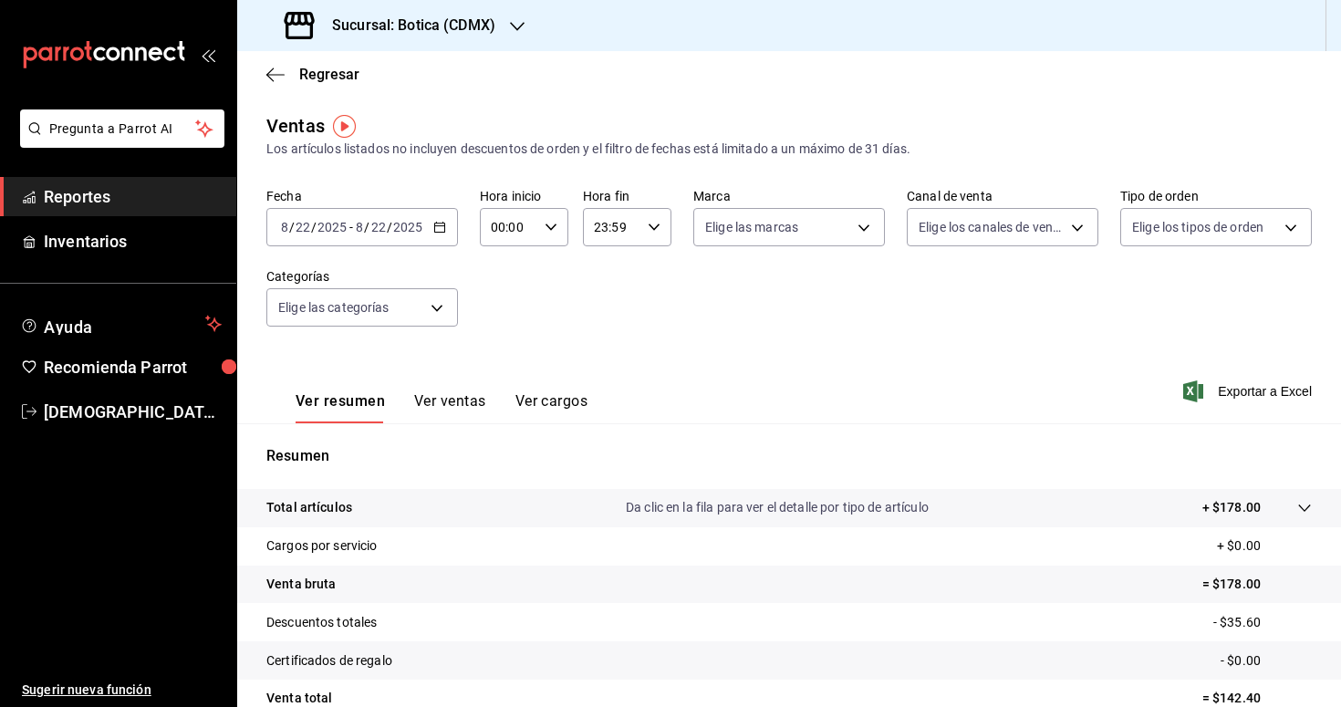
click at [159, 206] on span "Reportes" at bounding box center [133, 196] width 178 height 25
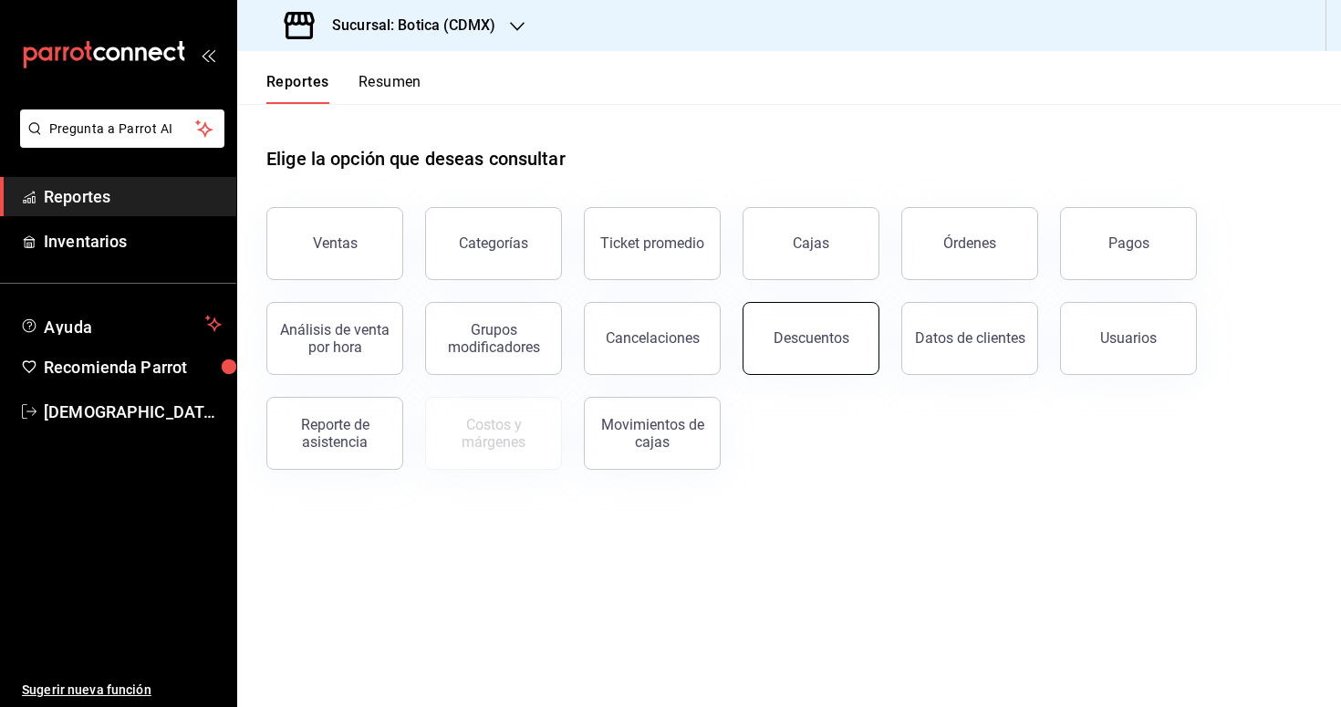
click at [810, 334] on div "Descuentos" at bounding box center [811, 337] width 76 height 17
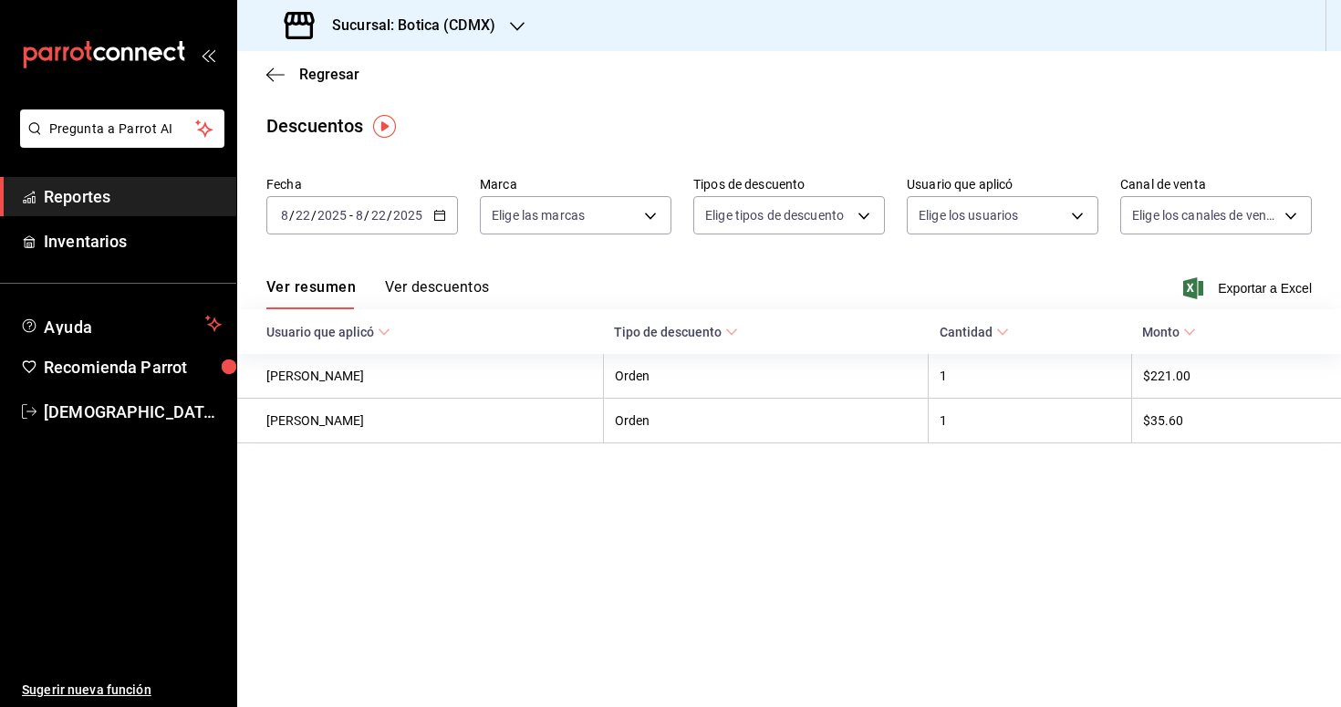
click at [438, 225] on div "2025-08-22 8 / 22 / 2025 - 2025-08-22 8 / 22 / 2025" at bounding box center [362, 215] width 192 height 38
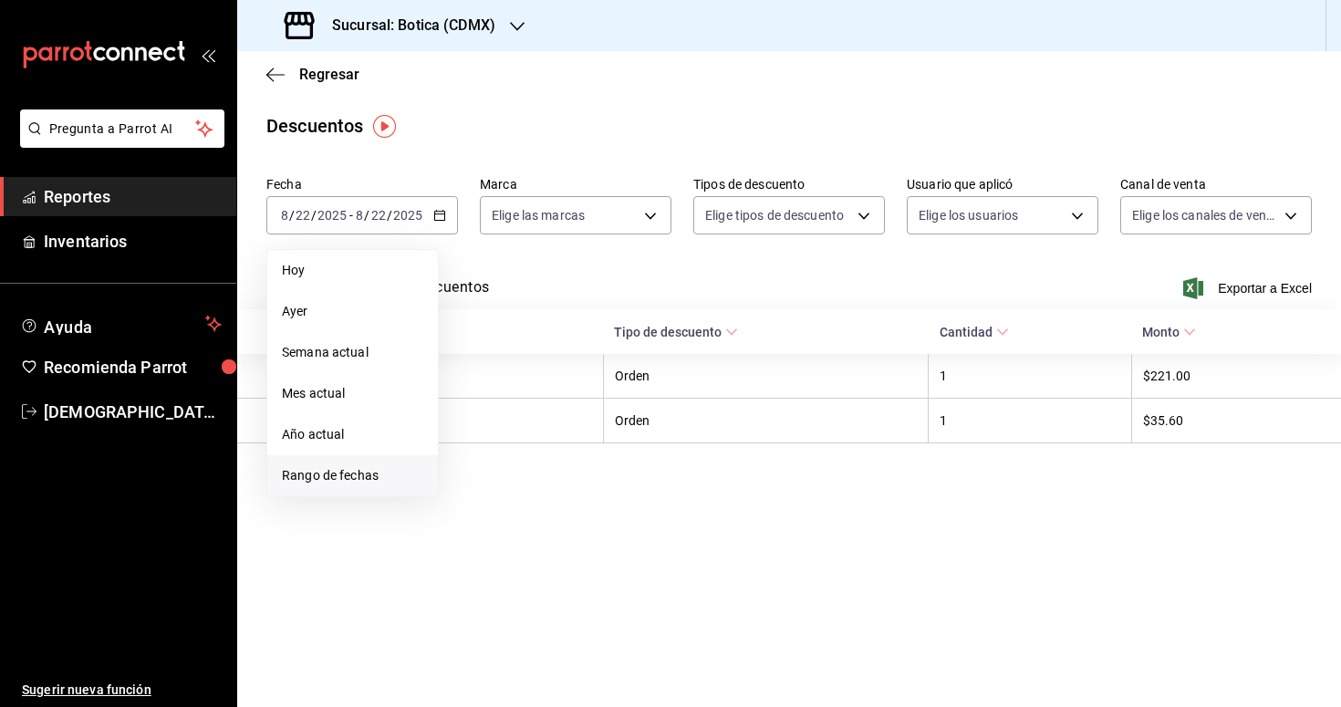
click at [359, 477] on span "Rango de fechas" at bounding box center [352, 475] width 141 height 19
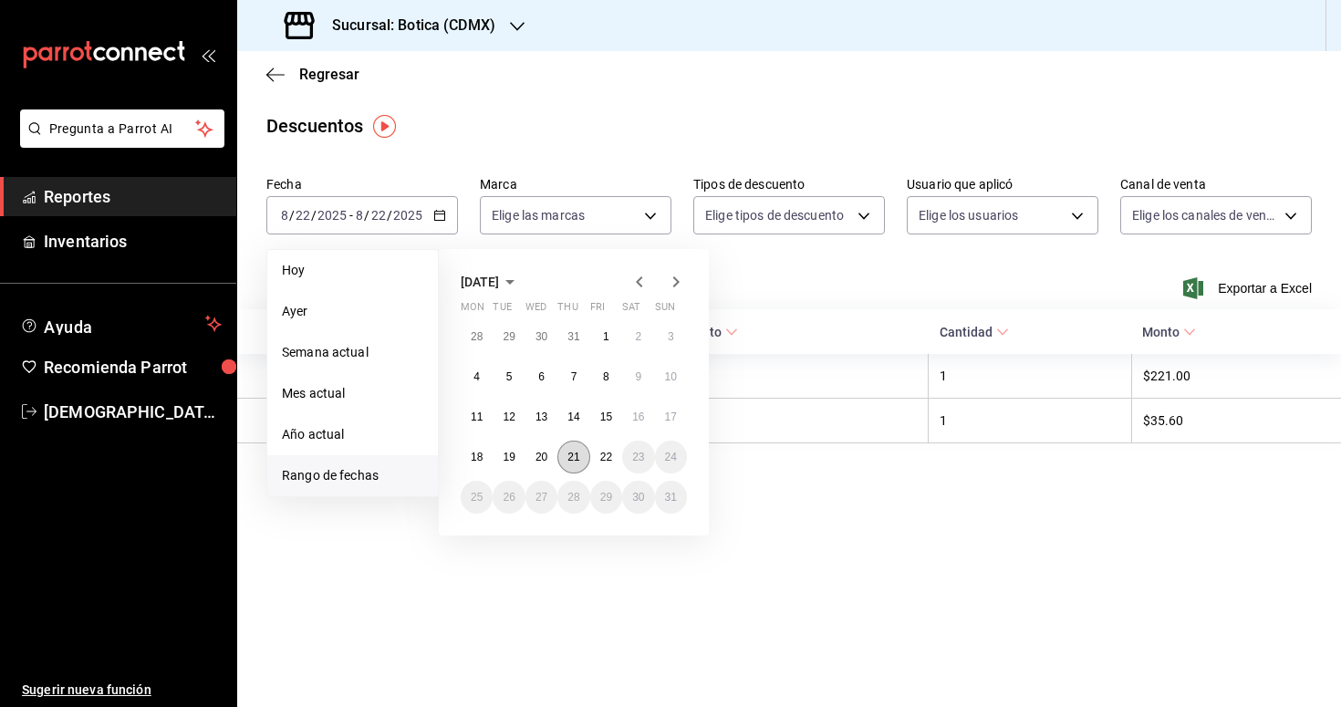
click at [580, 460] on button "21" at bounding box center [573, 456] width 32 height 33
click at [617, 461] on button "22" at bounding box center [606, 456] width 32 height 33
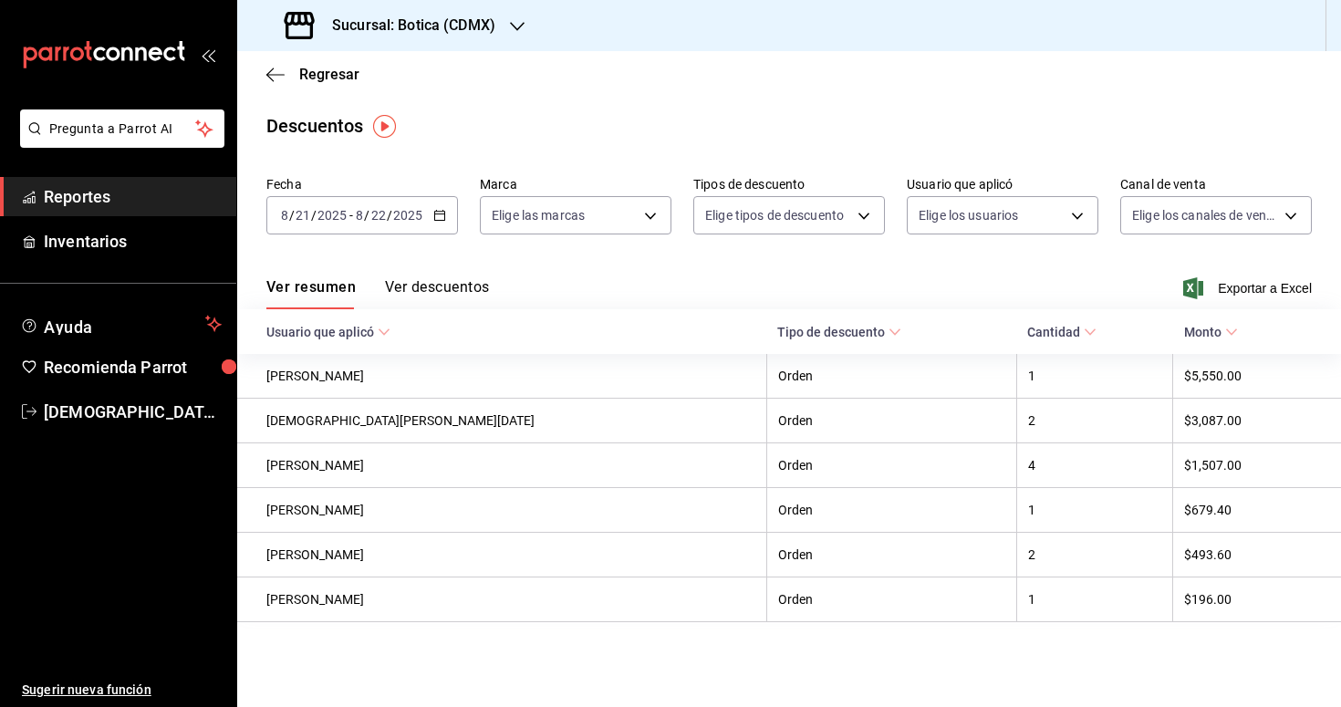
click at [430, 283] on button "Ver descuentos" at bounding box center [437, 293] width 104 height 31
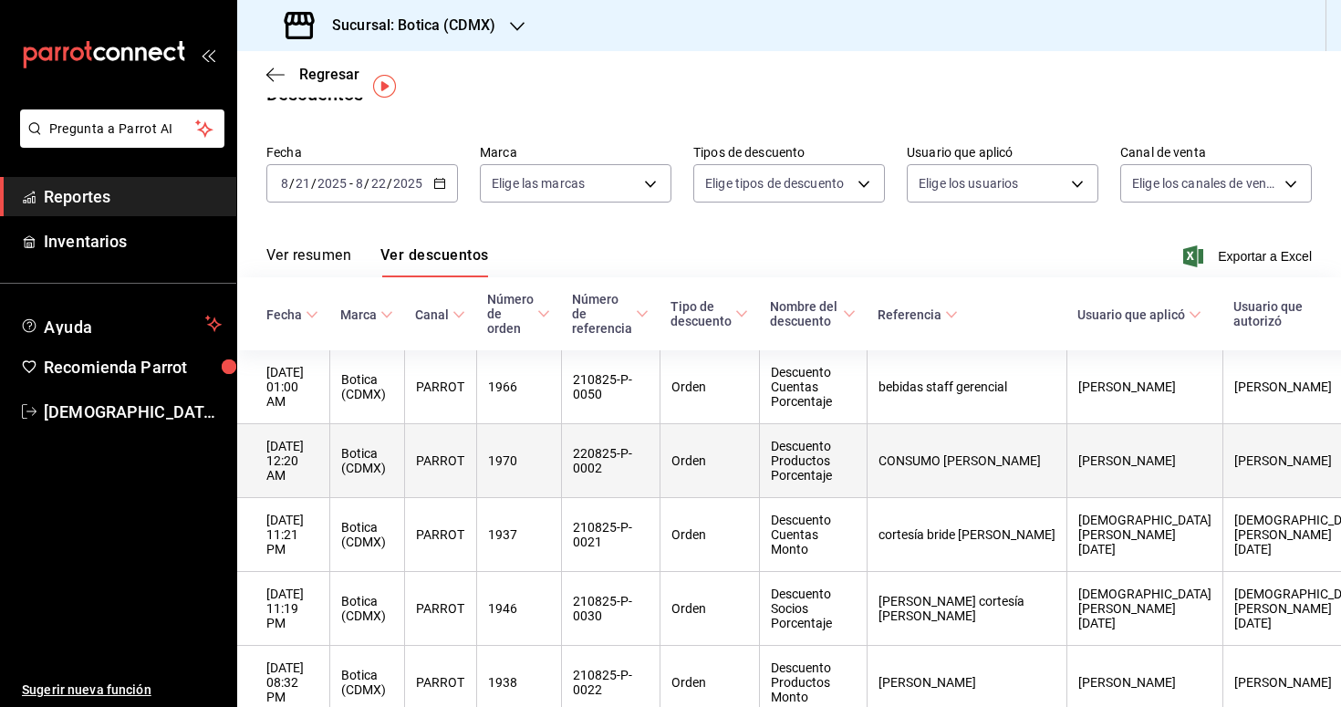
scroll to position [8, 0]
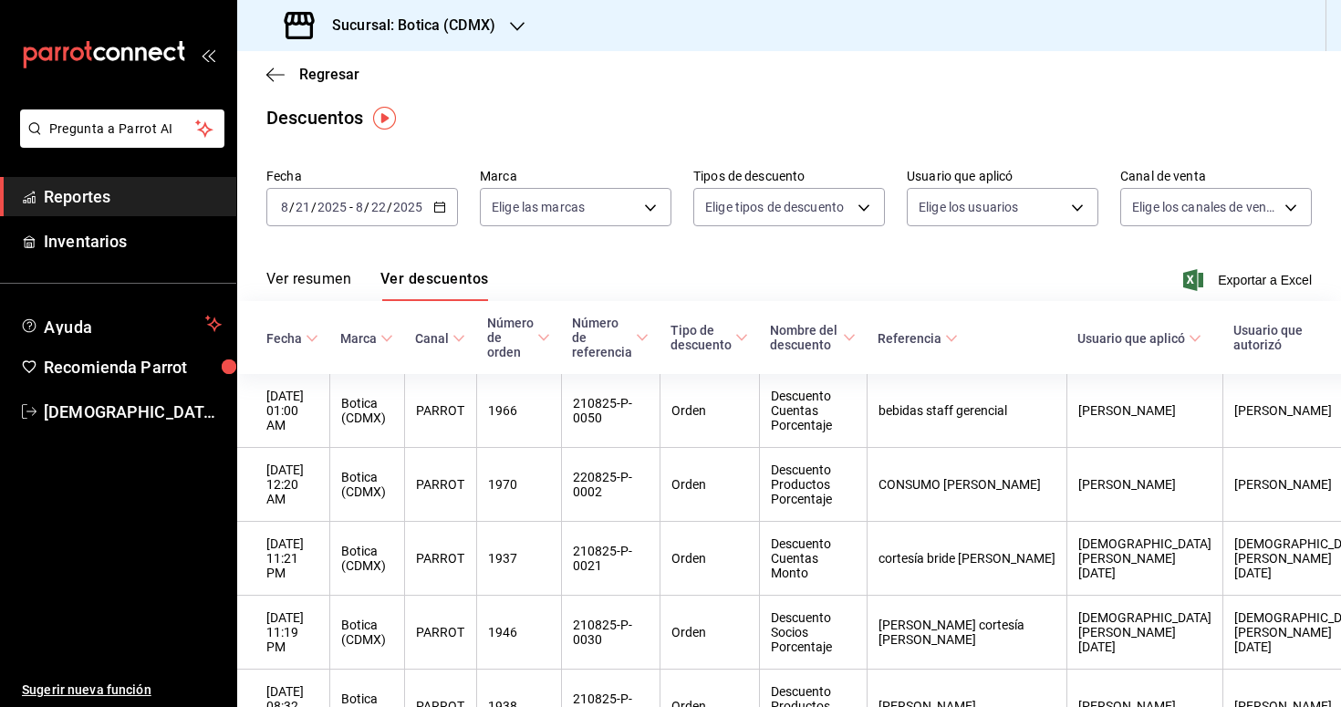
click at [66, 195] on span "Reportes" at bounding box center [133, 196] width 178 height 25
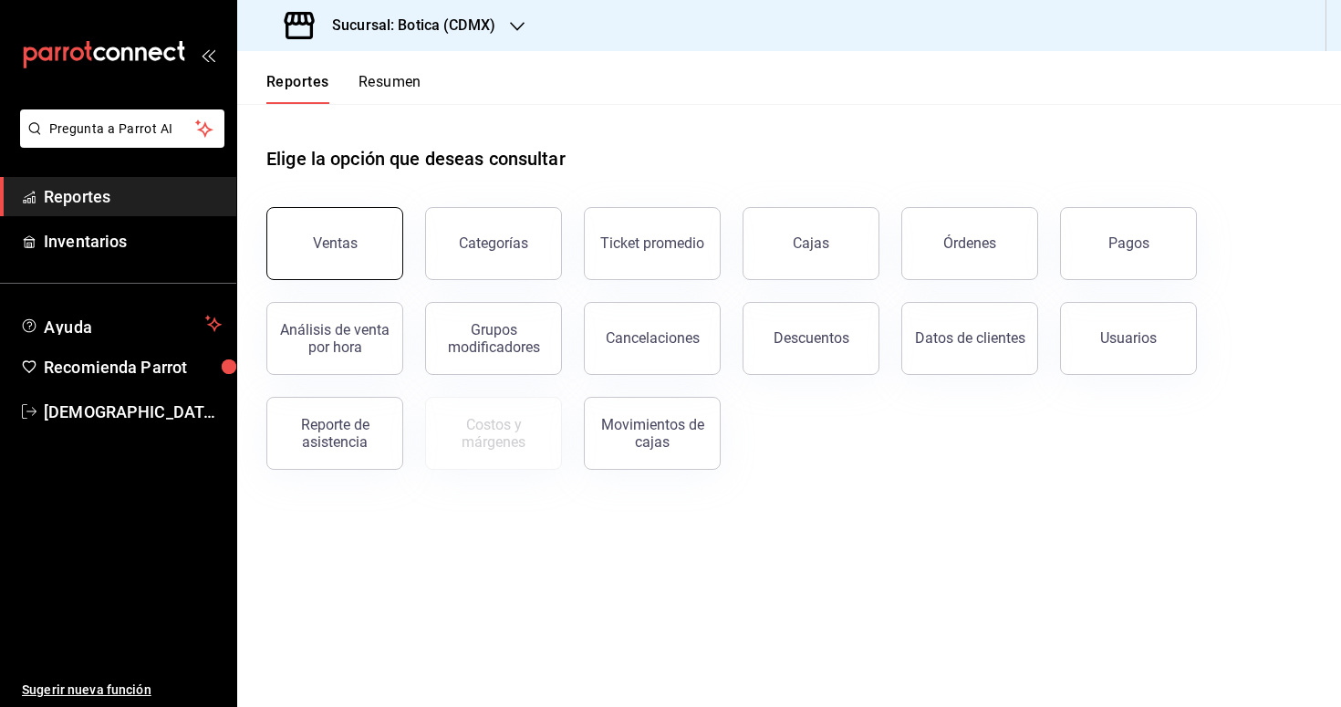
click at [327, 254] on button "Ventas" at bounding box center [334, 243] width 137 height 73
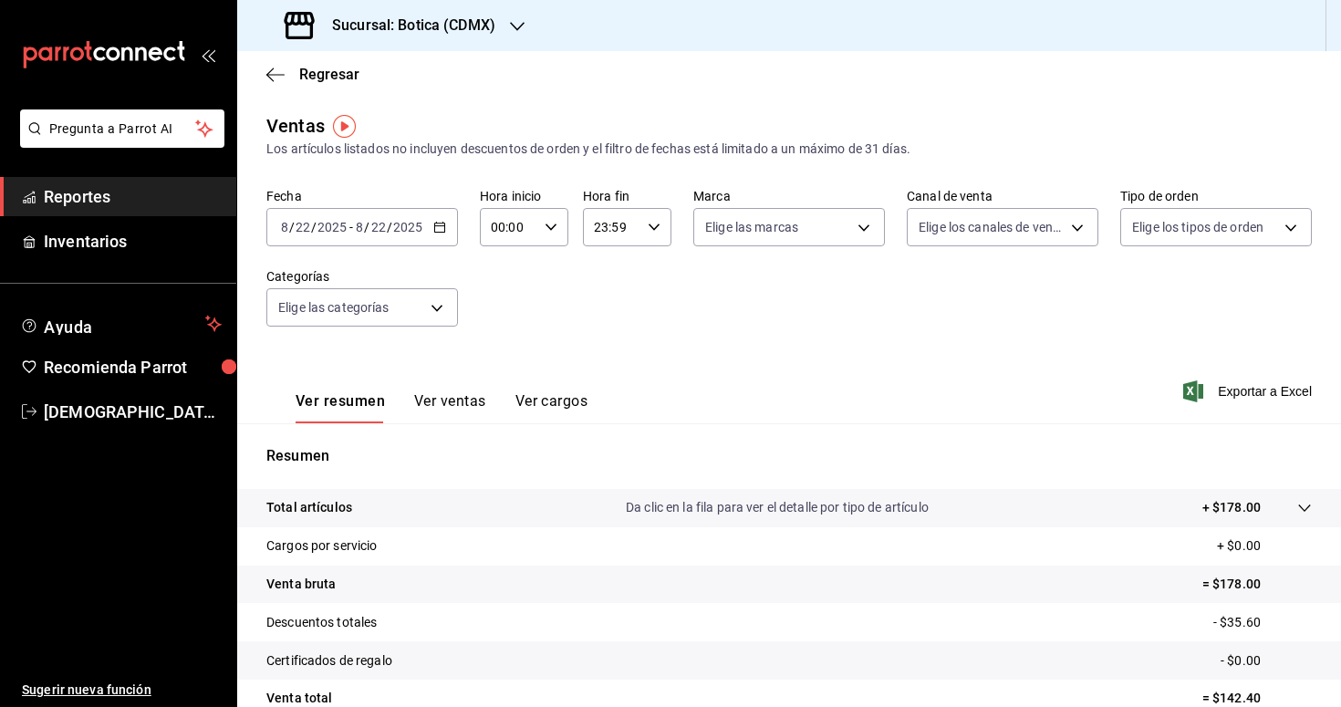
click at [448, 229] on div "2025-08-22 8 / 22 / 2025 - 2025-08-22 8 / 22 / 2025" at bounding box center [362, 227] width 192 height 38
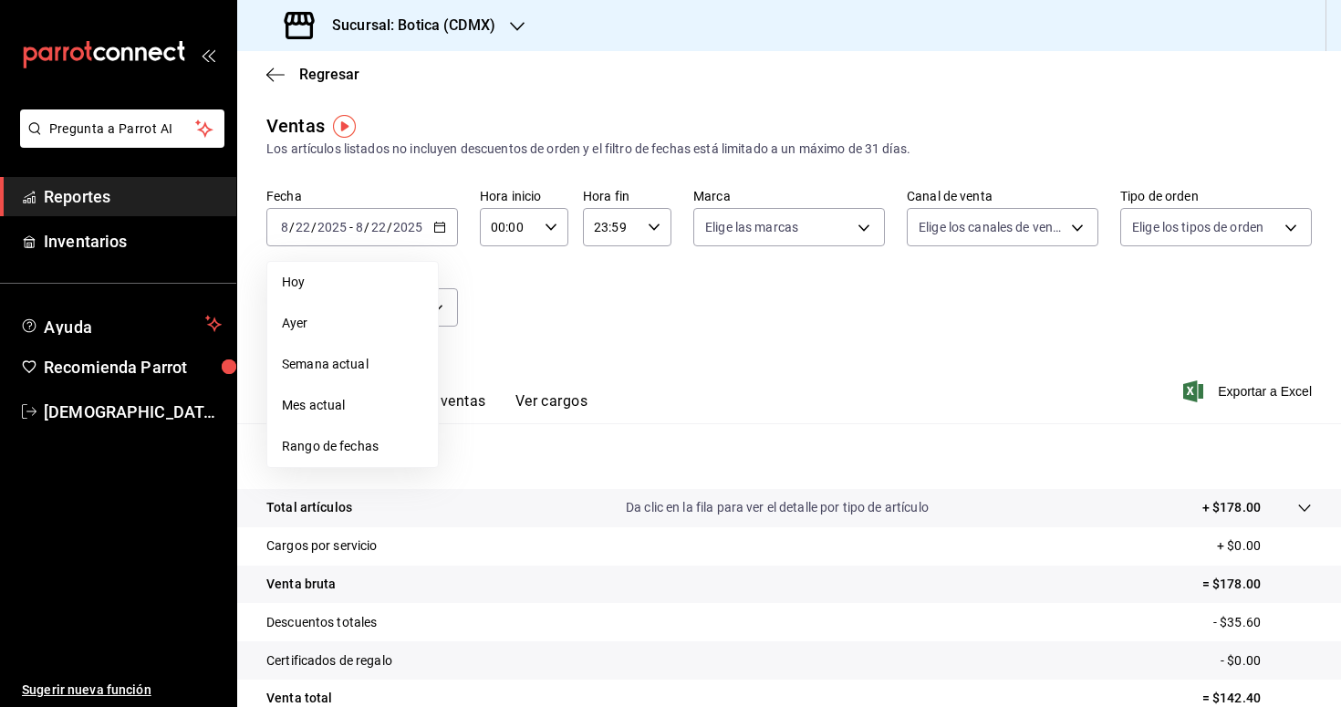
click at [334, 442] on span "Rango de fechas" at bounding box center [352, 446] width 141 height 19
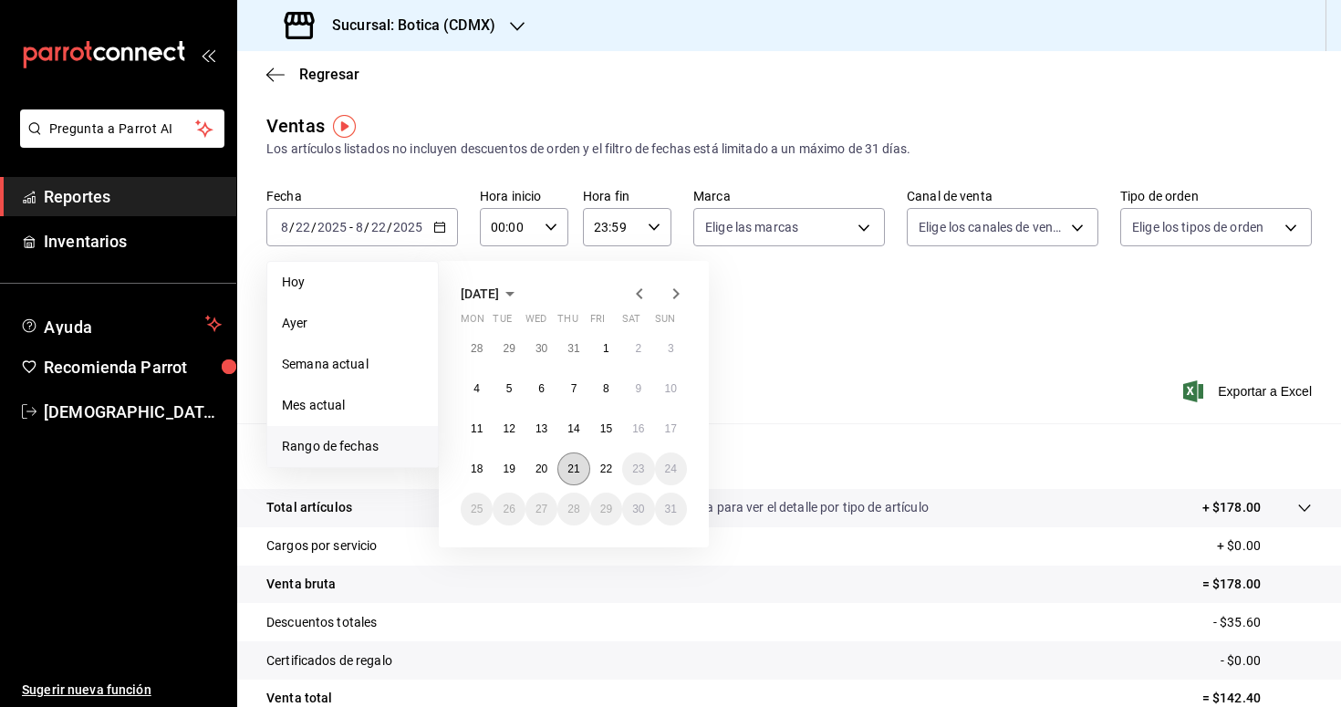
click at [566, 475] on button "21" at bounding box center [573, 468] width 32 height 33
click at [603, 473] on abbr "22" at bounding box center [606, 468] width 12 height 13
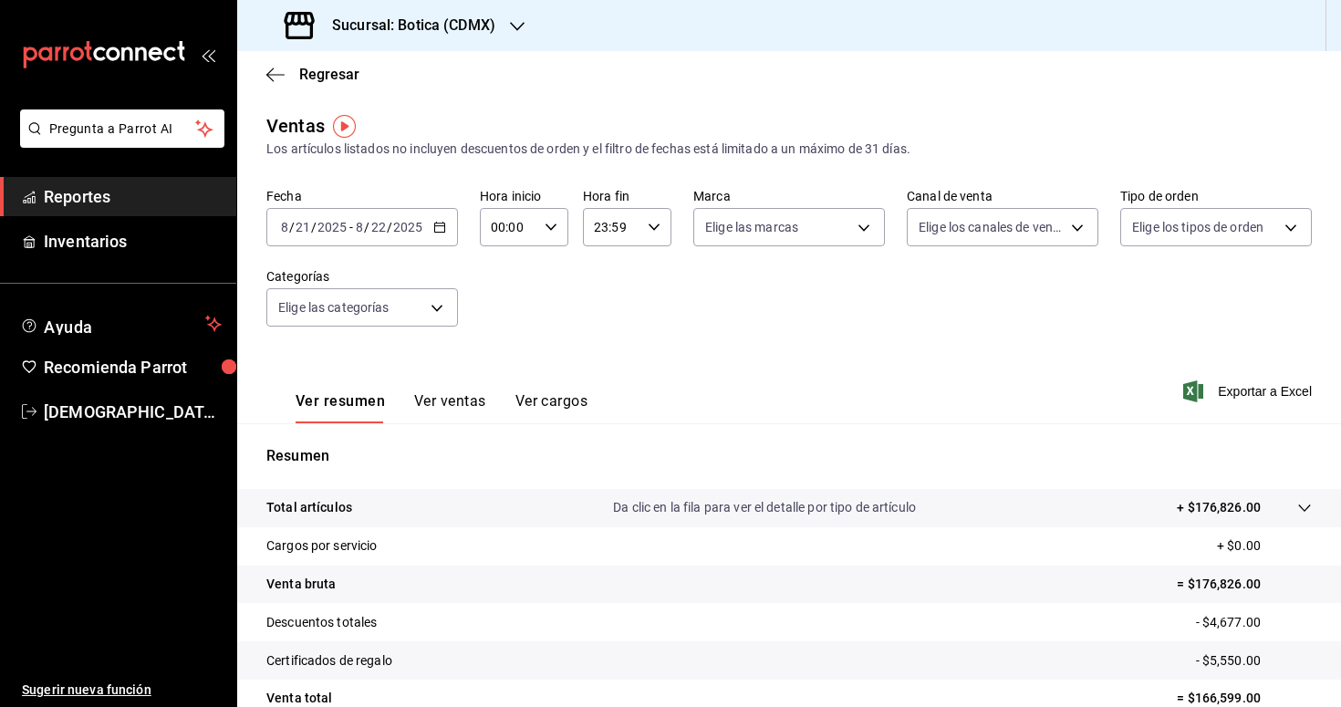
click at [548, 232] on icon "button" at bounding box center [550, 227] width 13 height 13
click at [497, 319] on span "03" at bounding box center [502, 317] width 16 height 15
type input "03:00"
click at [669, 335] on div at bounding box center [670, 353] width 1341 height 707
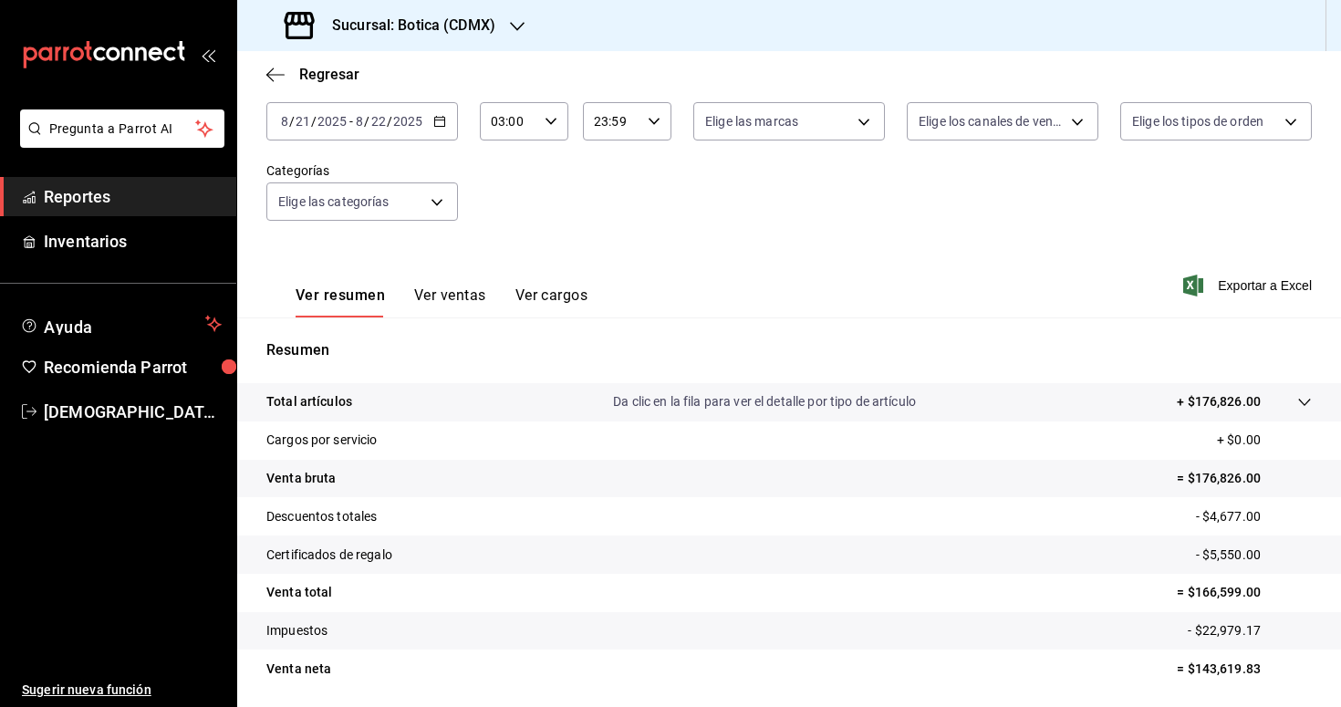
scroll to position [167, 0]
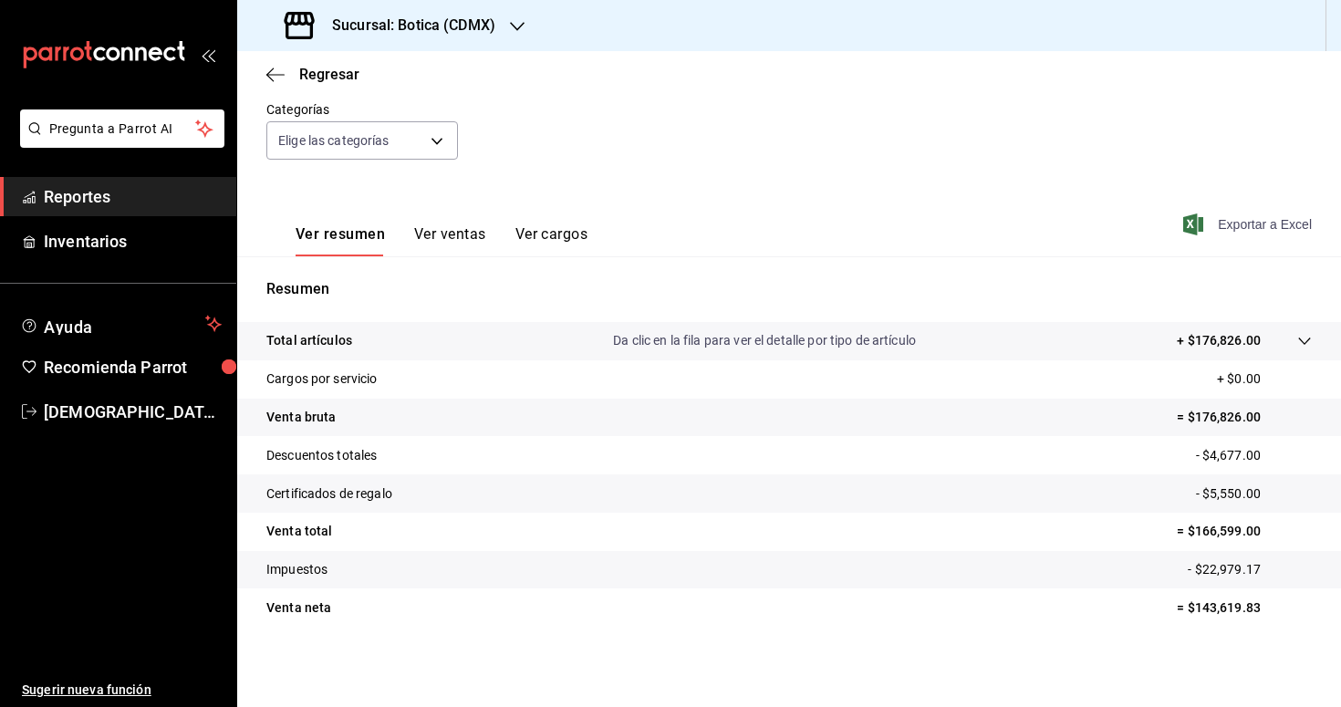
click at [1239, 225] on span "Exportar a Excel" at bounding box center [1248, 224] width 125 height 22
